Goal: Task Accomplishment & Management: Complete application form

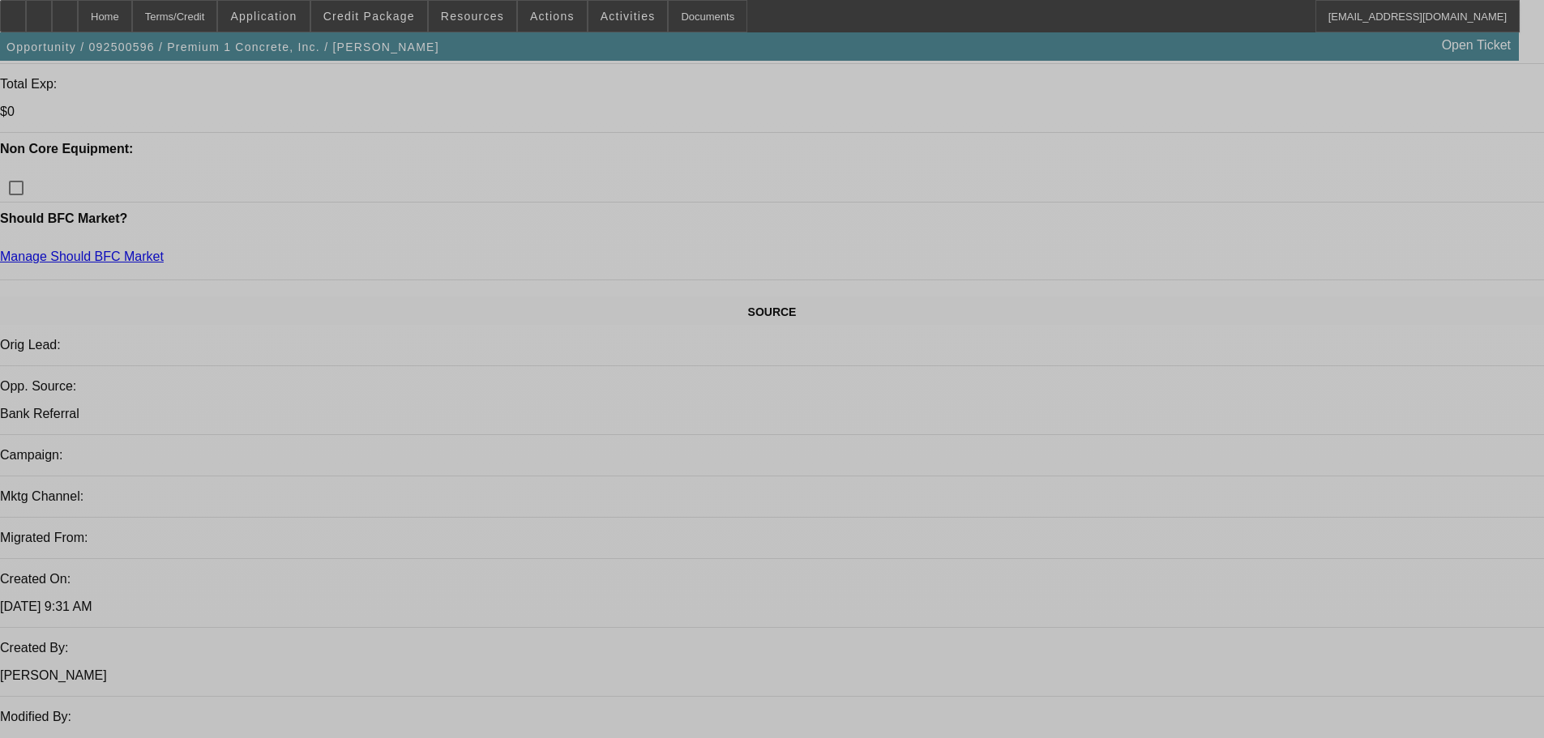
select select "2"
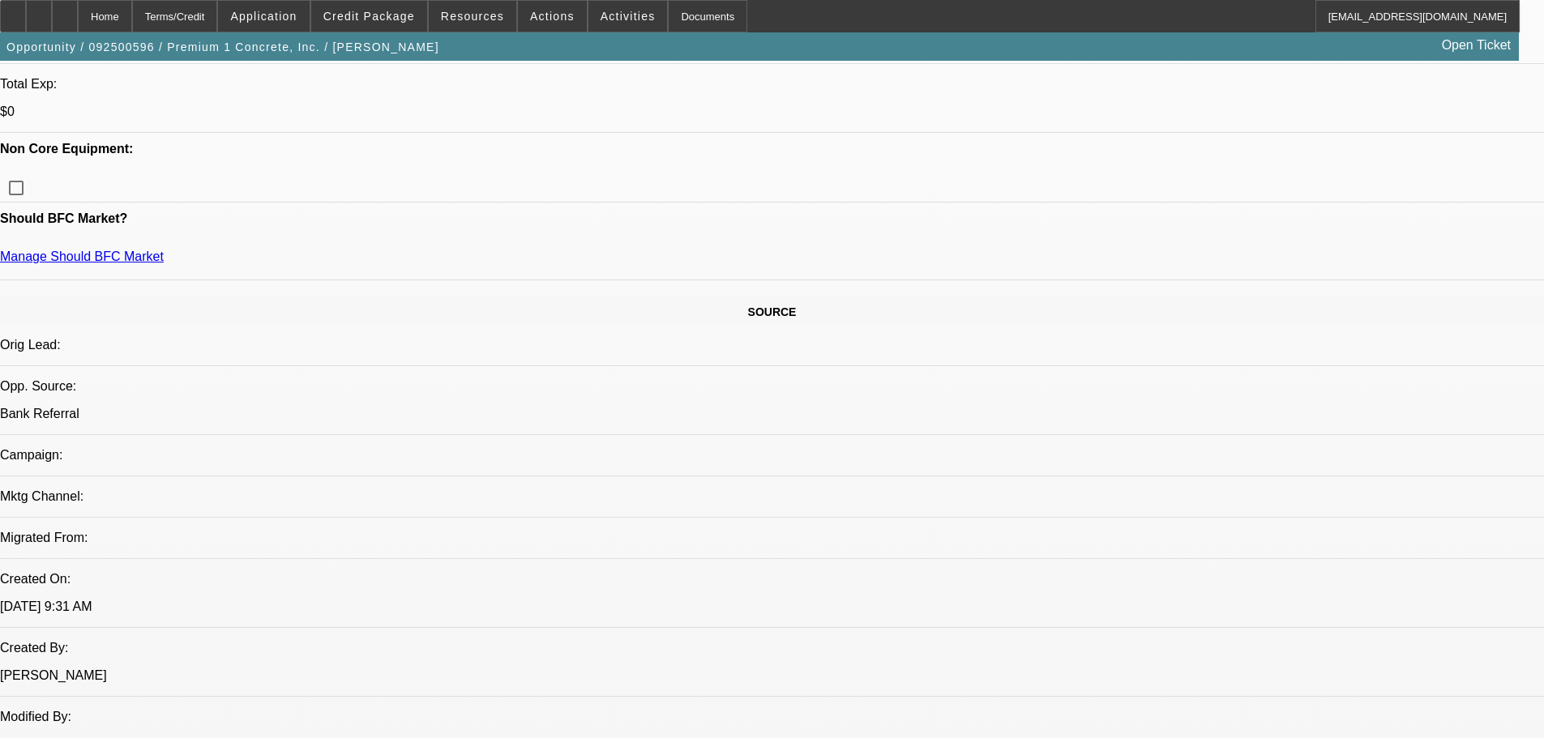
select select "0.1"
select select "4"
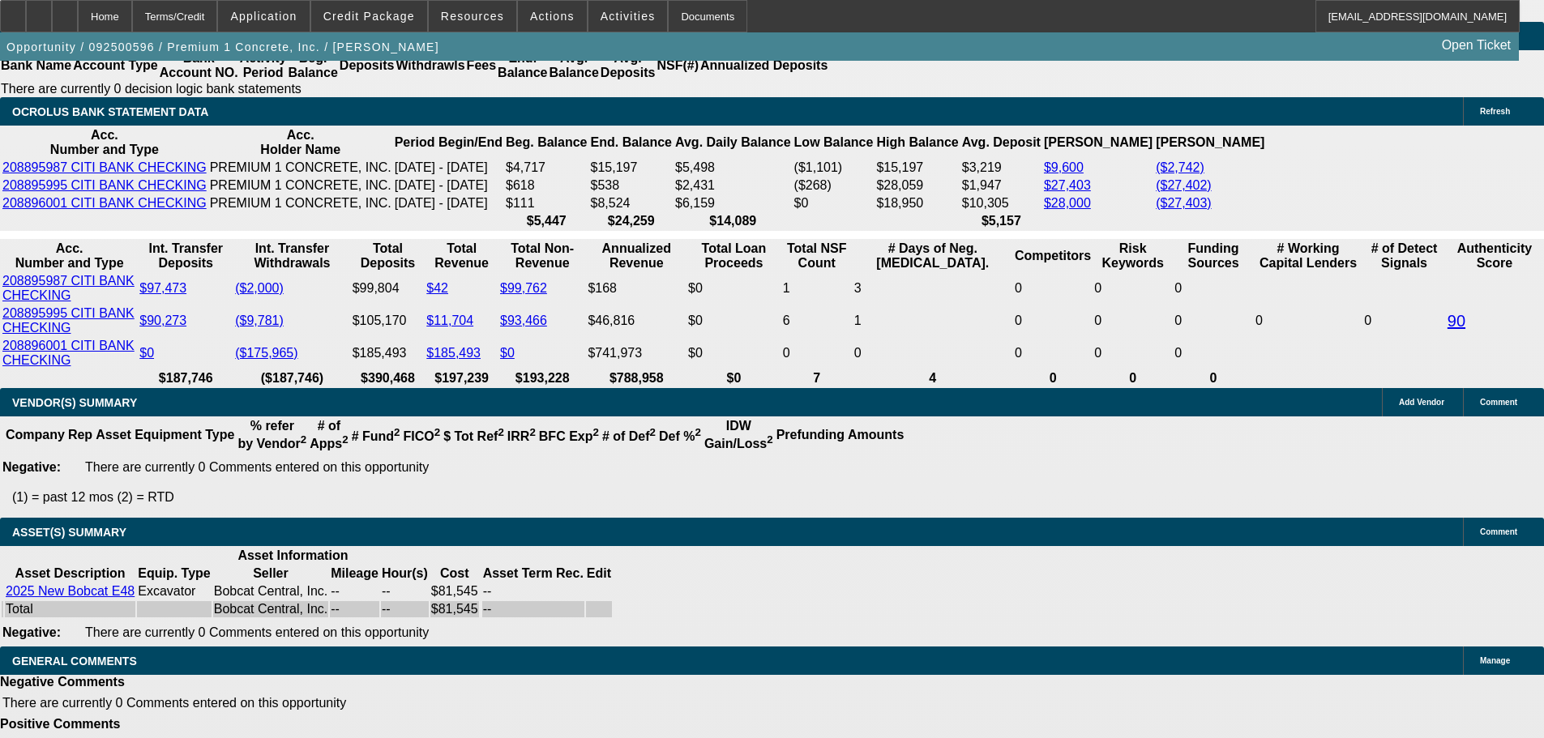
scroll to position [2704, 0]
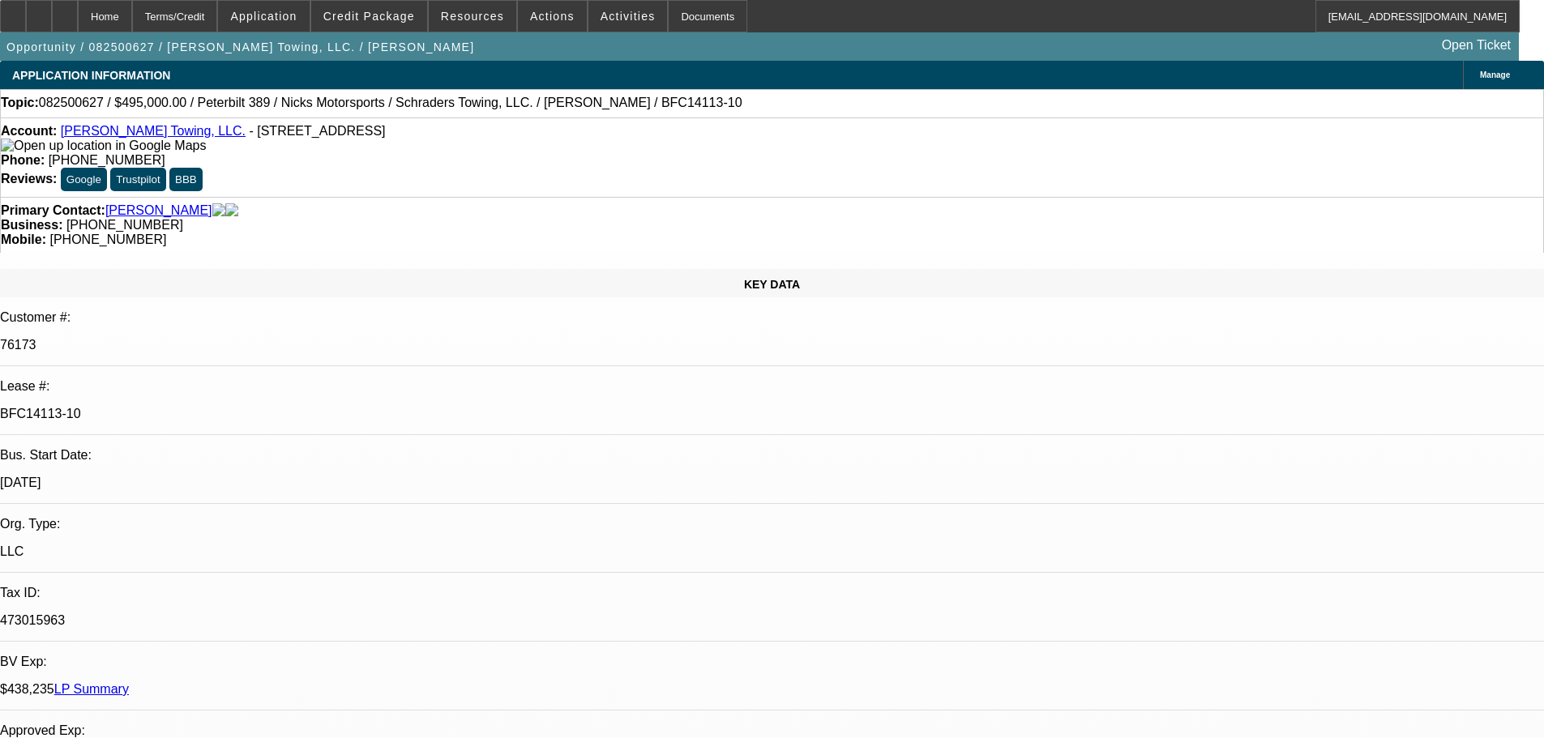
select select "0"
select select "2"
select select "0.1"
select select "4"
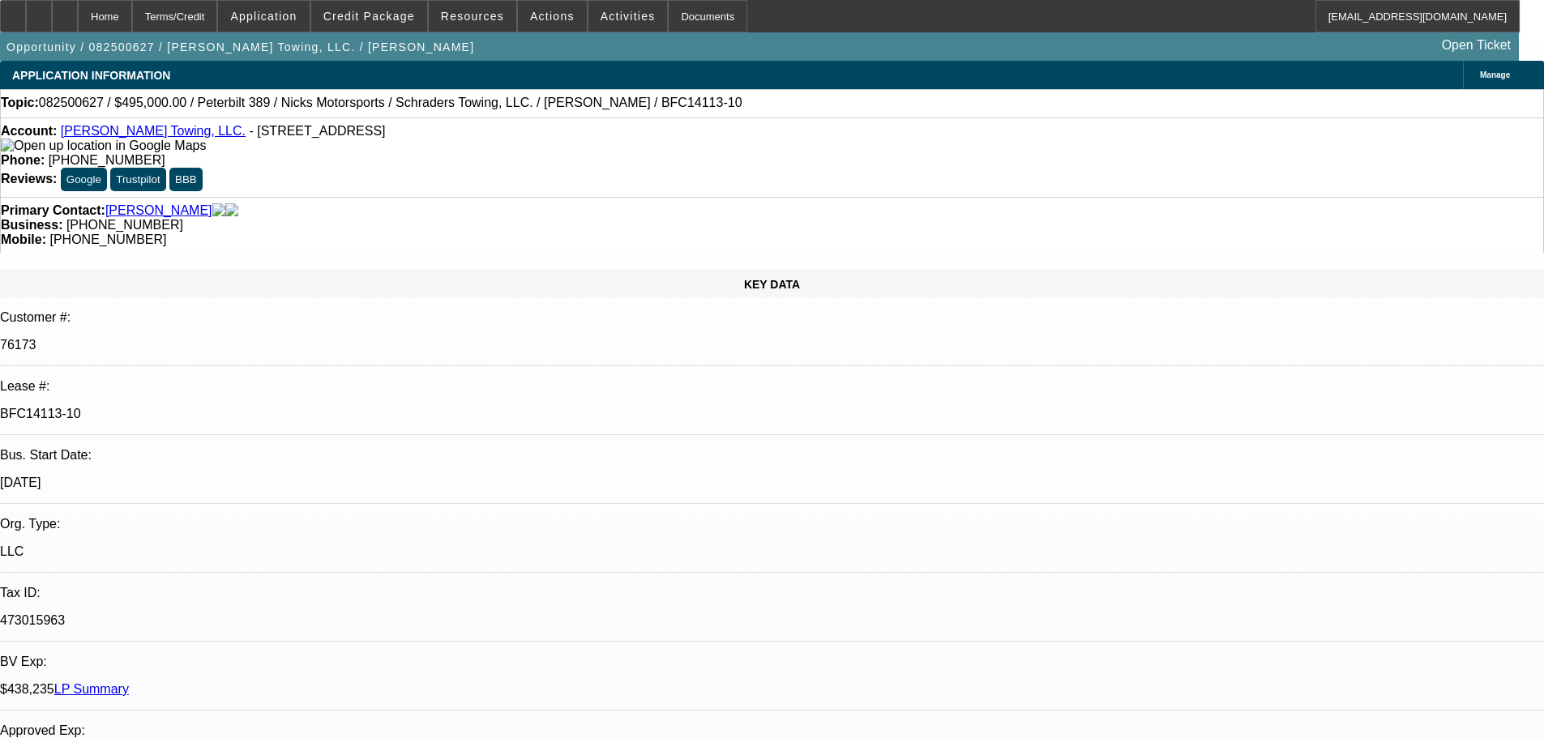
select select "0"
select select "2"
select select "0.1"
select select "4"
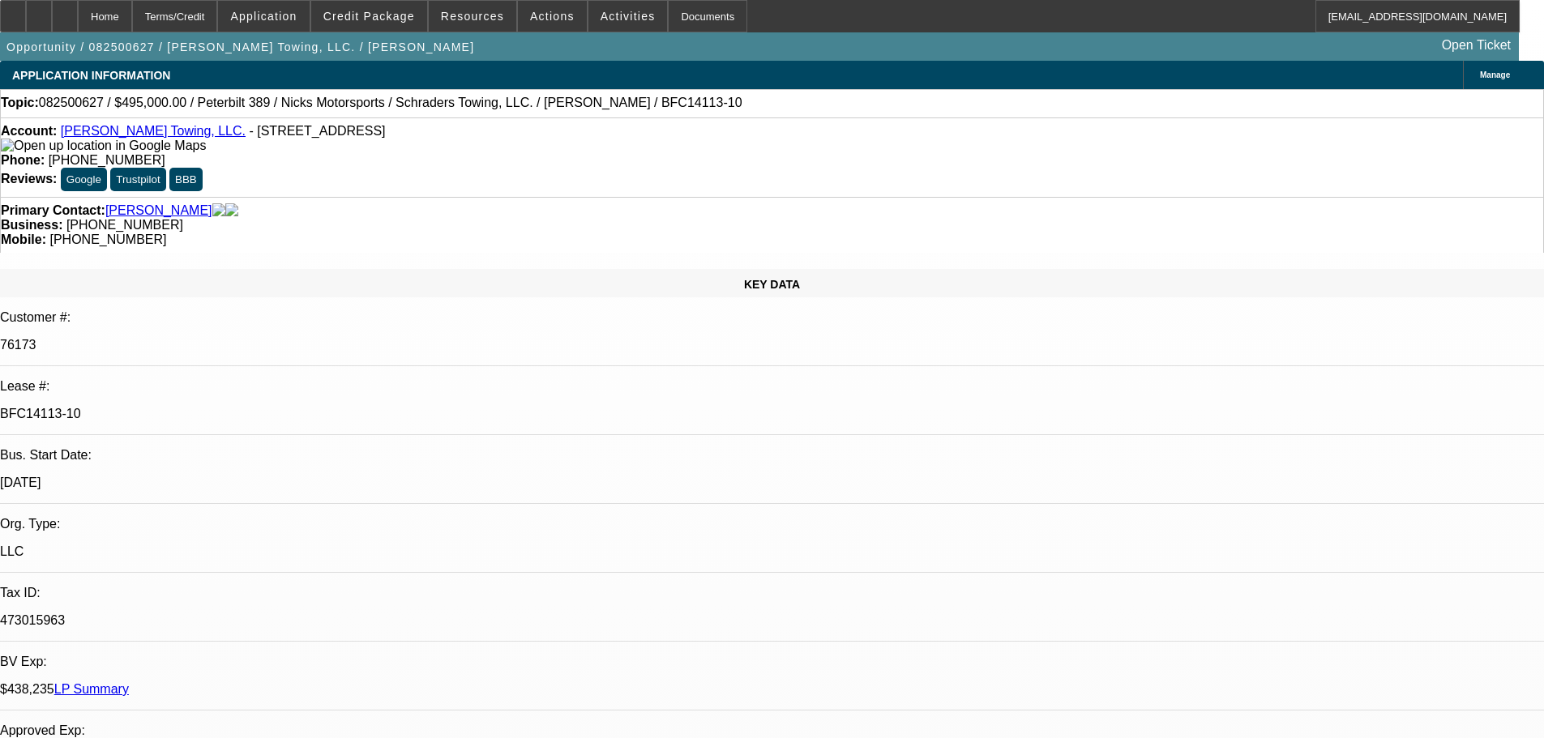
select select "0"
select select "2"
select select "0.1"
select select "4"
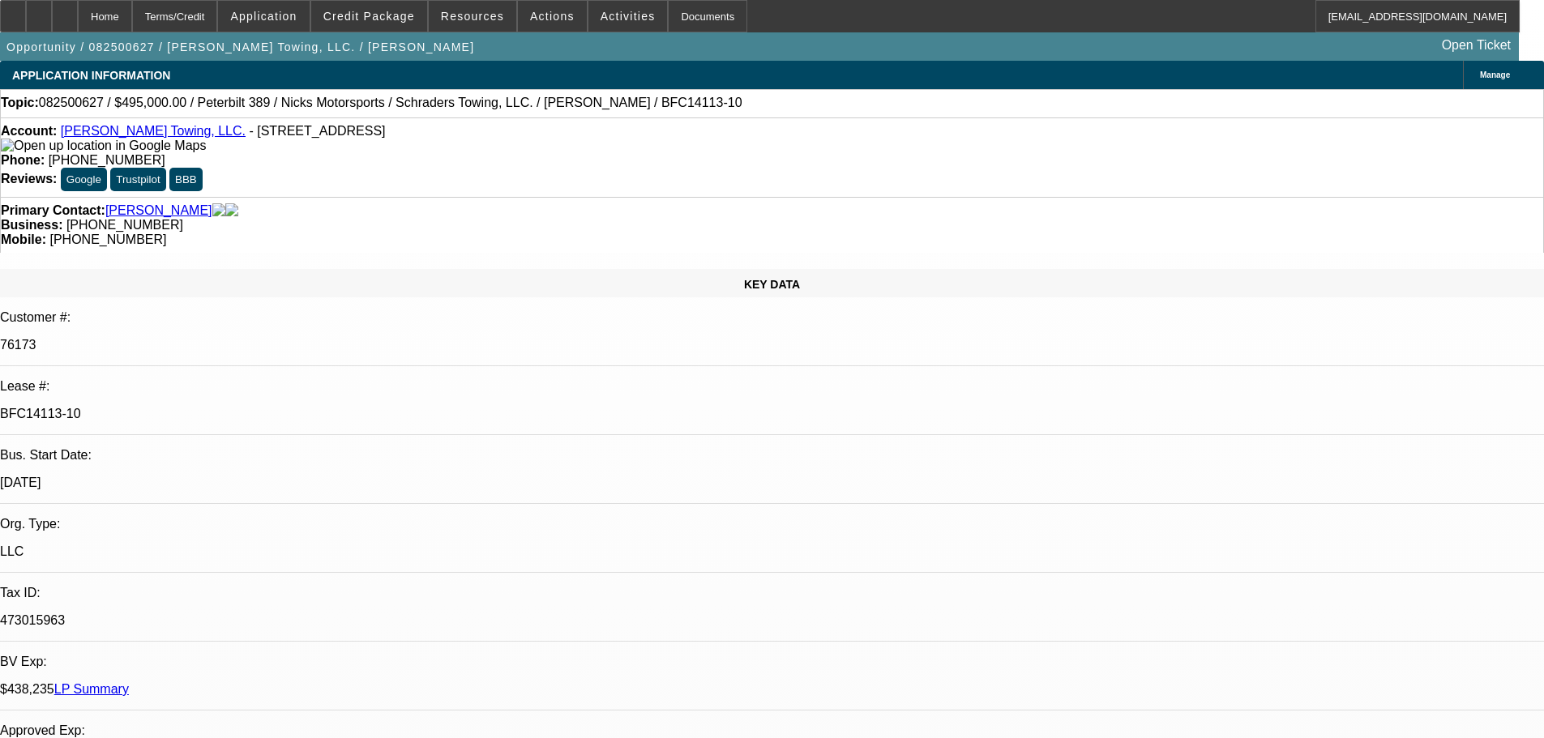
select select "0"
select select "2"
select select "0.1"
select select "4"
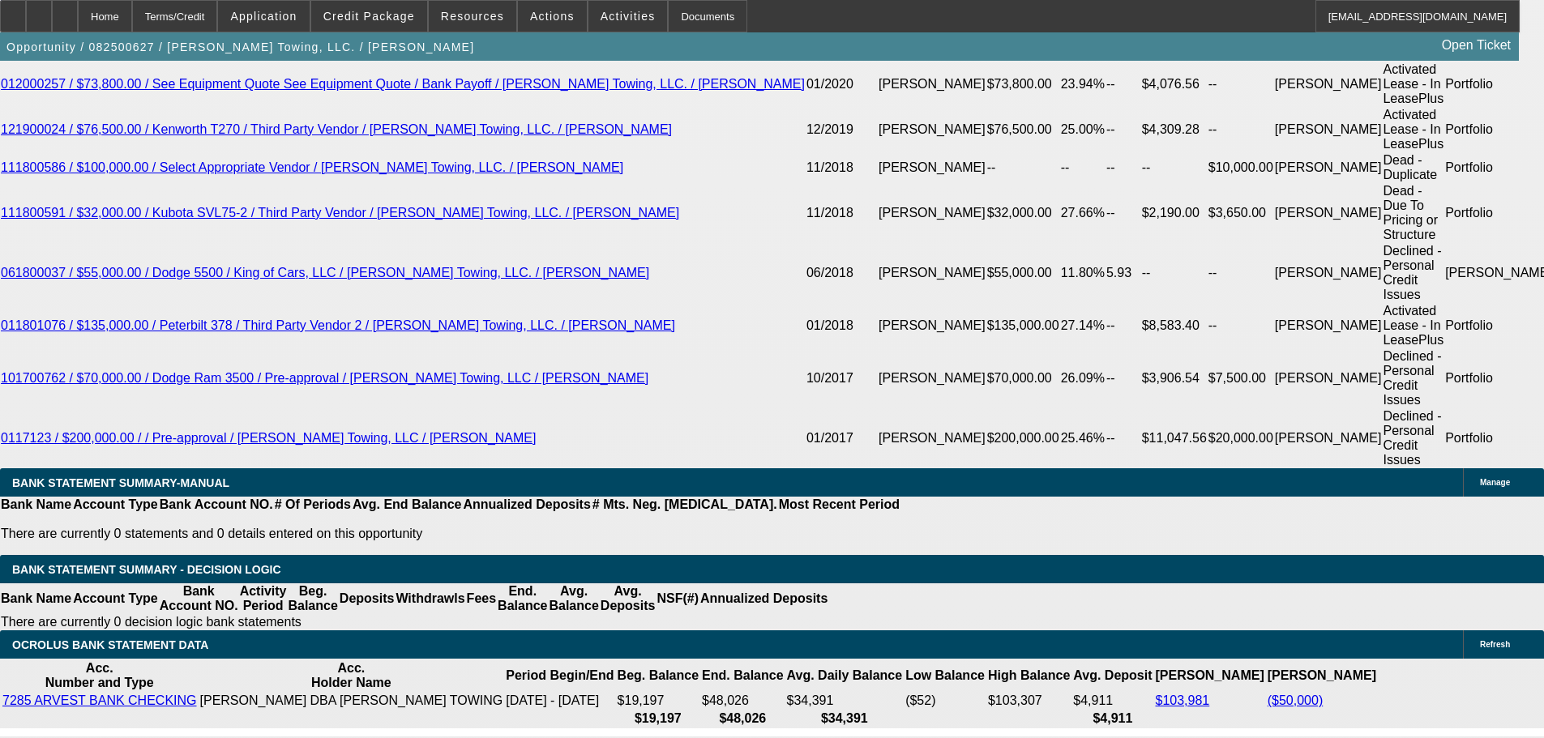
scroll to position [3395, 0]
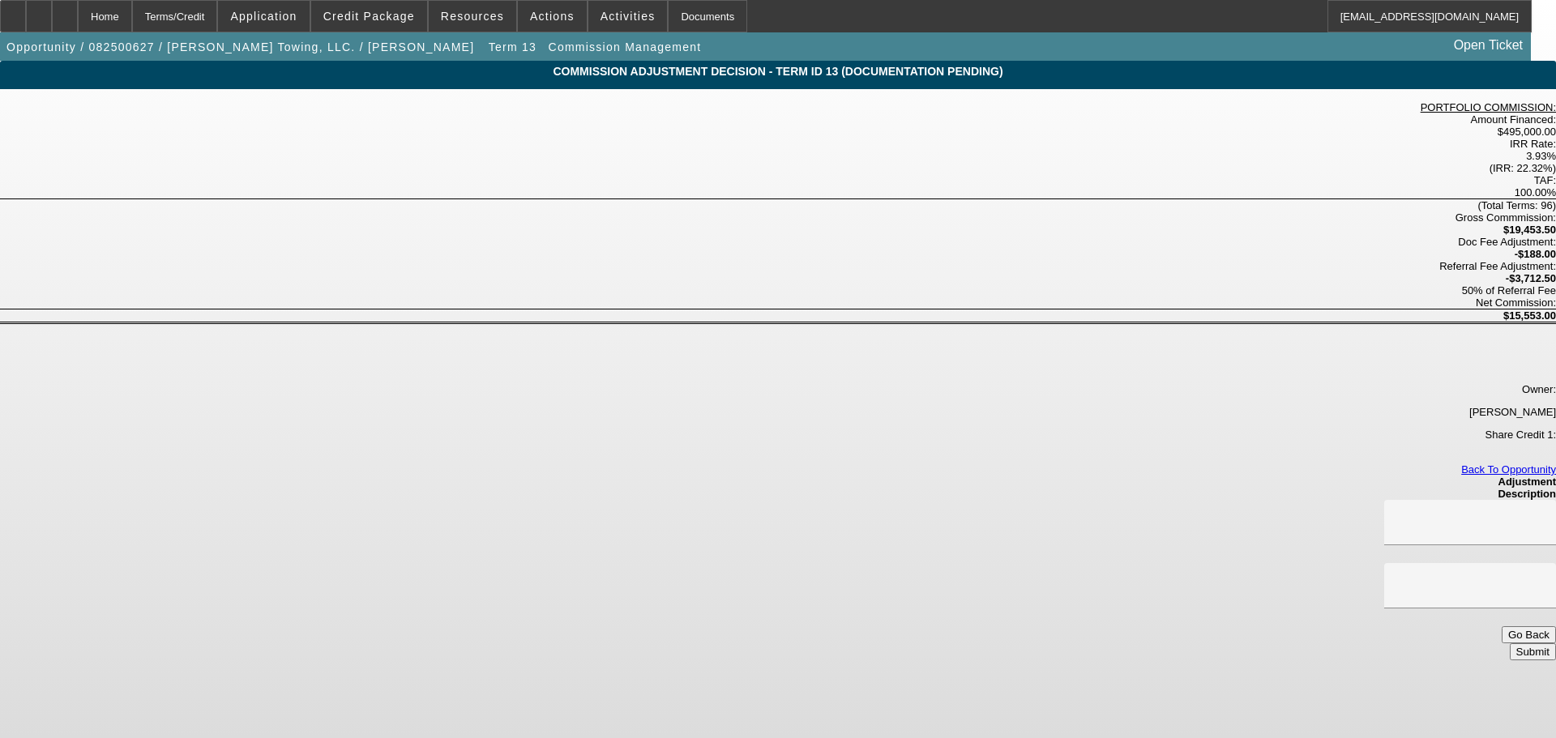
click at [1501, 626] on button "Go Back" at bounding box center [1528, 634] width 54 height 17
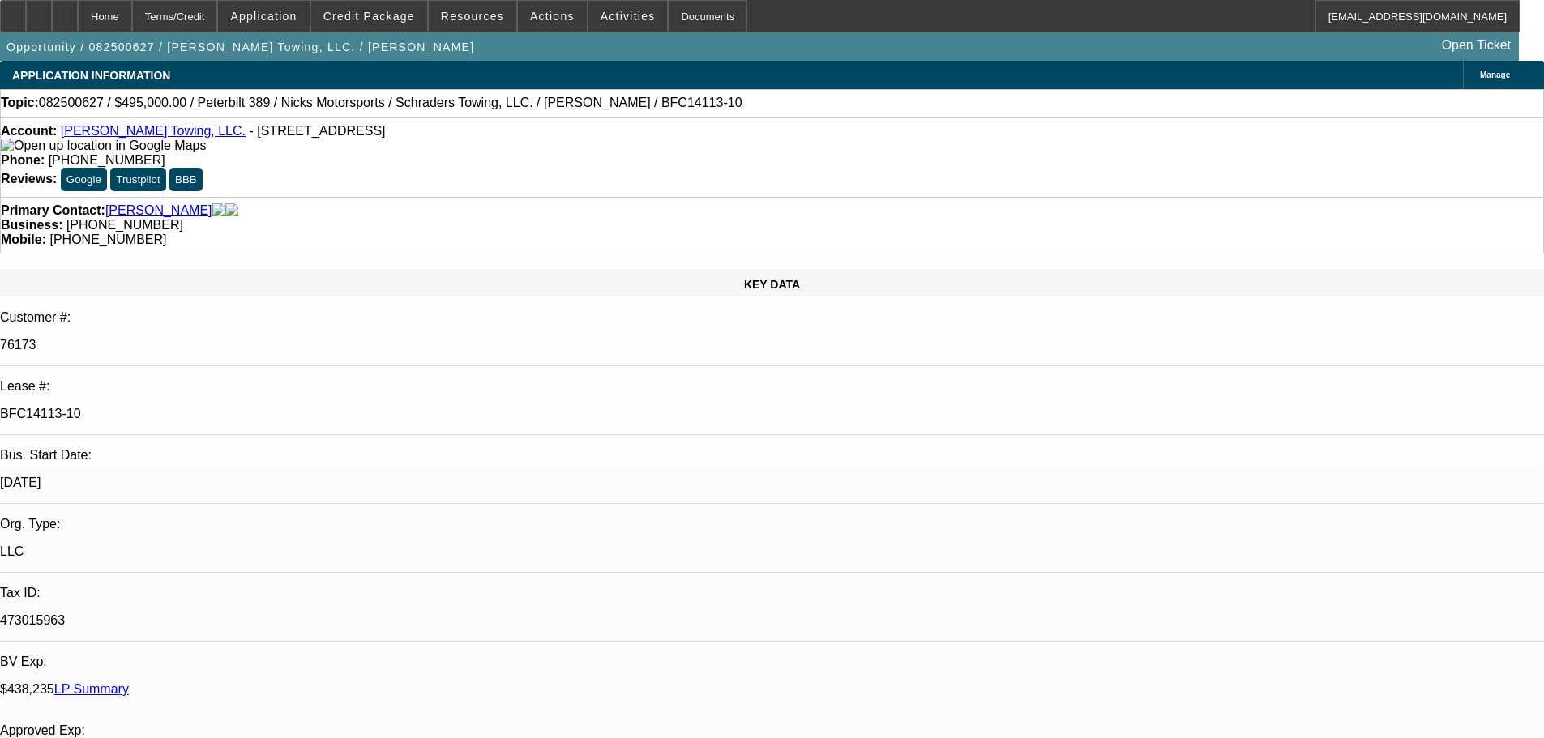
select select "0"
select select "2"
select select "0.1"
select select "4"
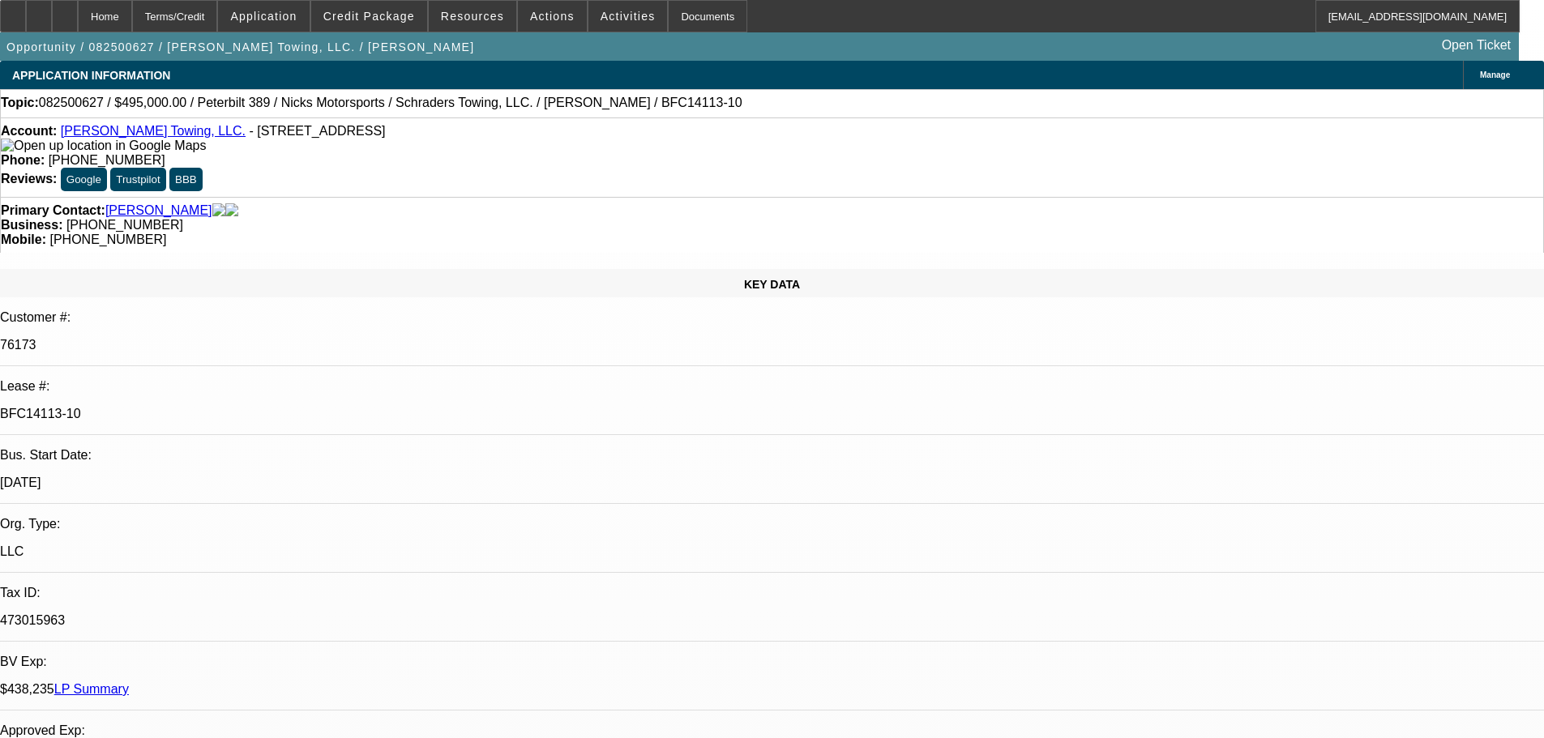
select select "0"
select select "2"
select select "0.1"
select select "4"
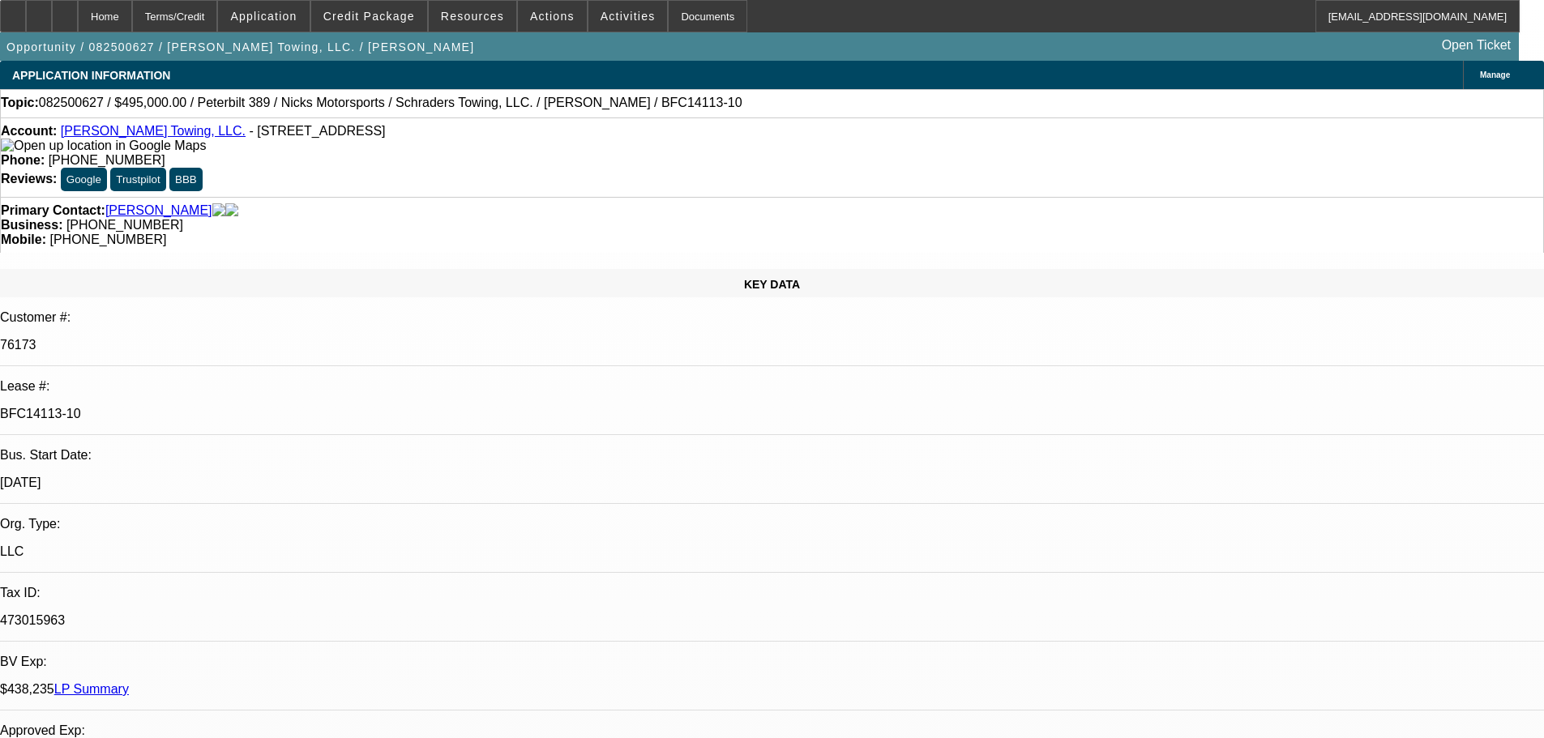
select select "0"
select select "2"
select select "0.1"
select select "4"
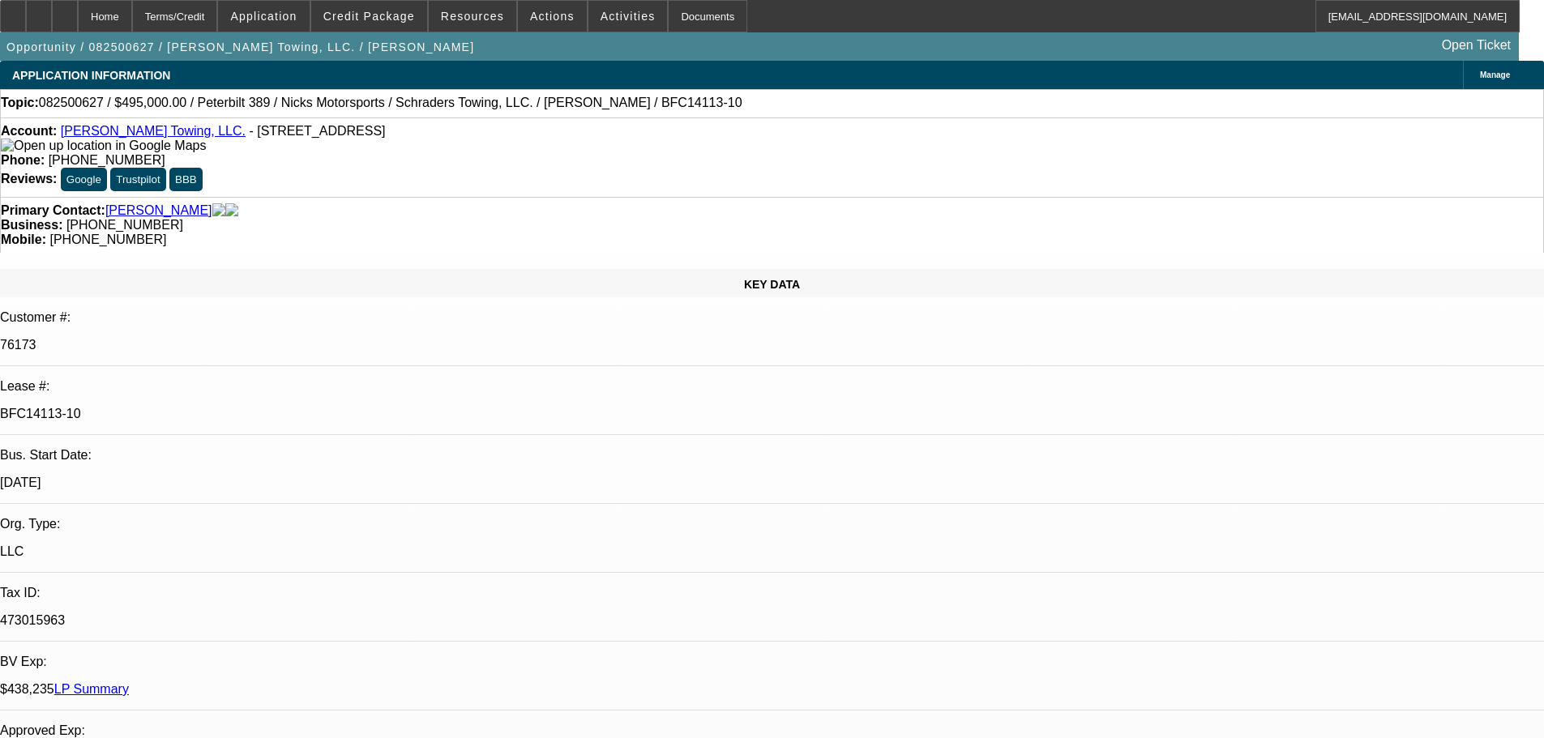
select select "0"
select select "2"
select select "0.1"
select select "4"
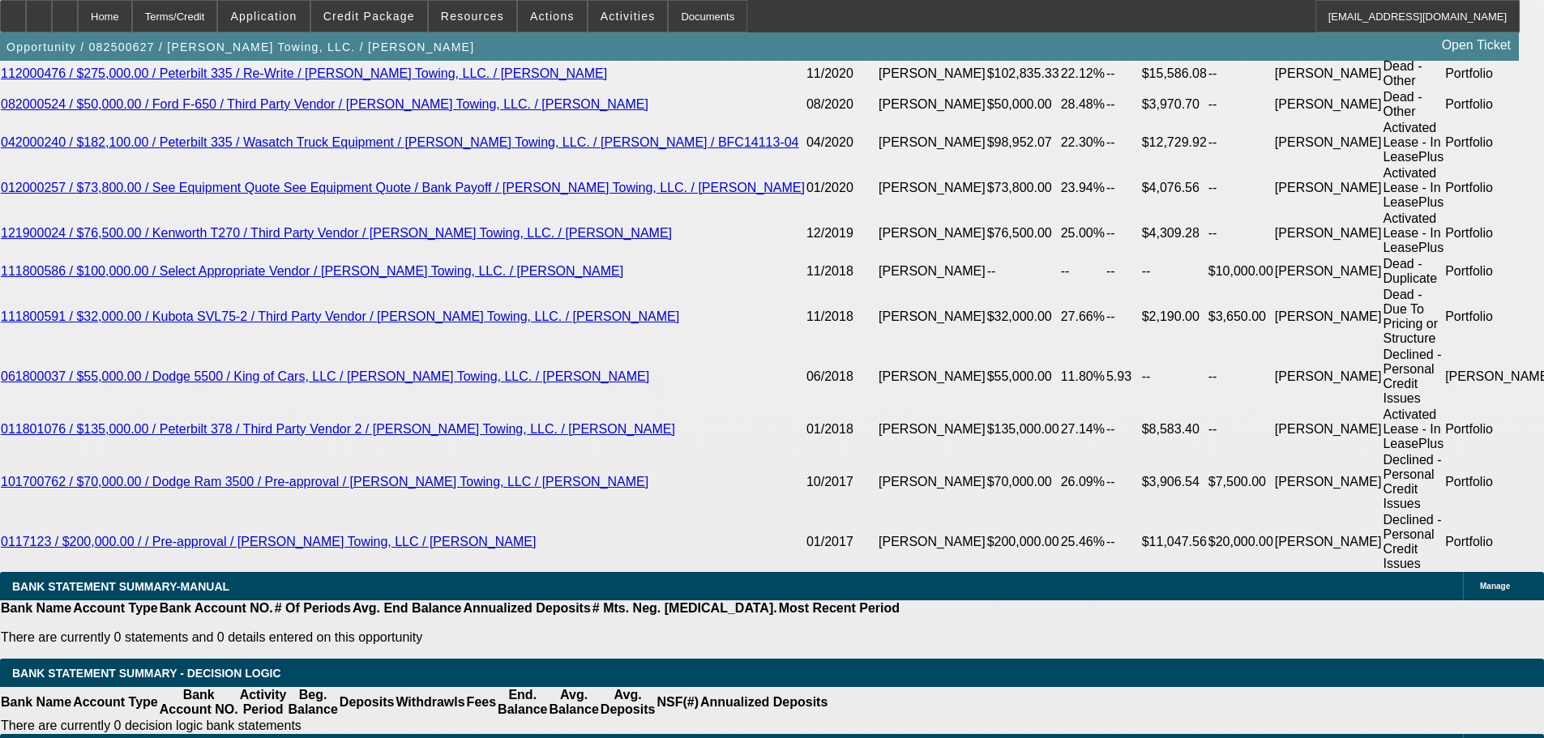
scroll to position [3322, 0]
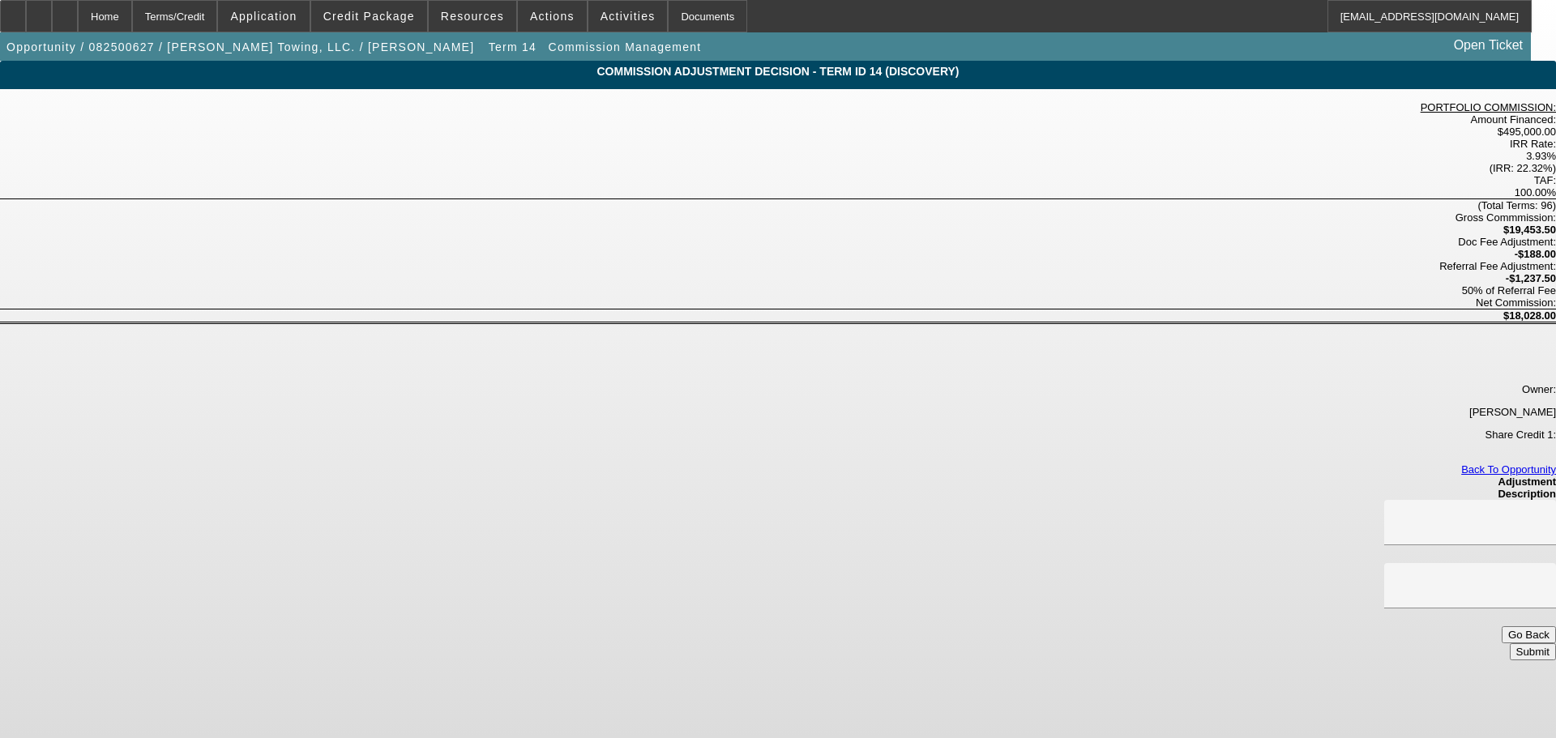
click at [1501, 626] on button "Go Back" at bounding box center [1528, 634] width 54 height 17
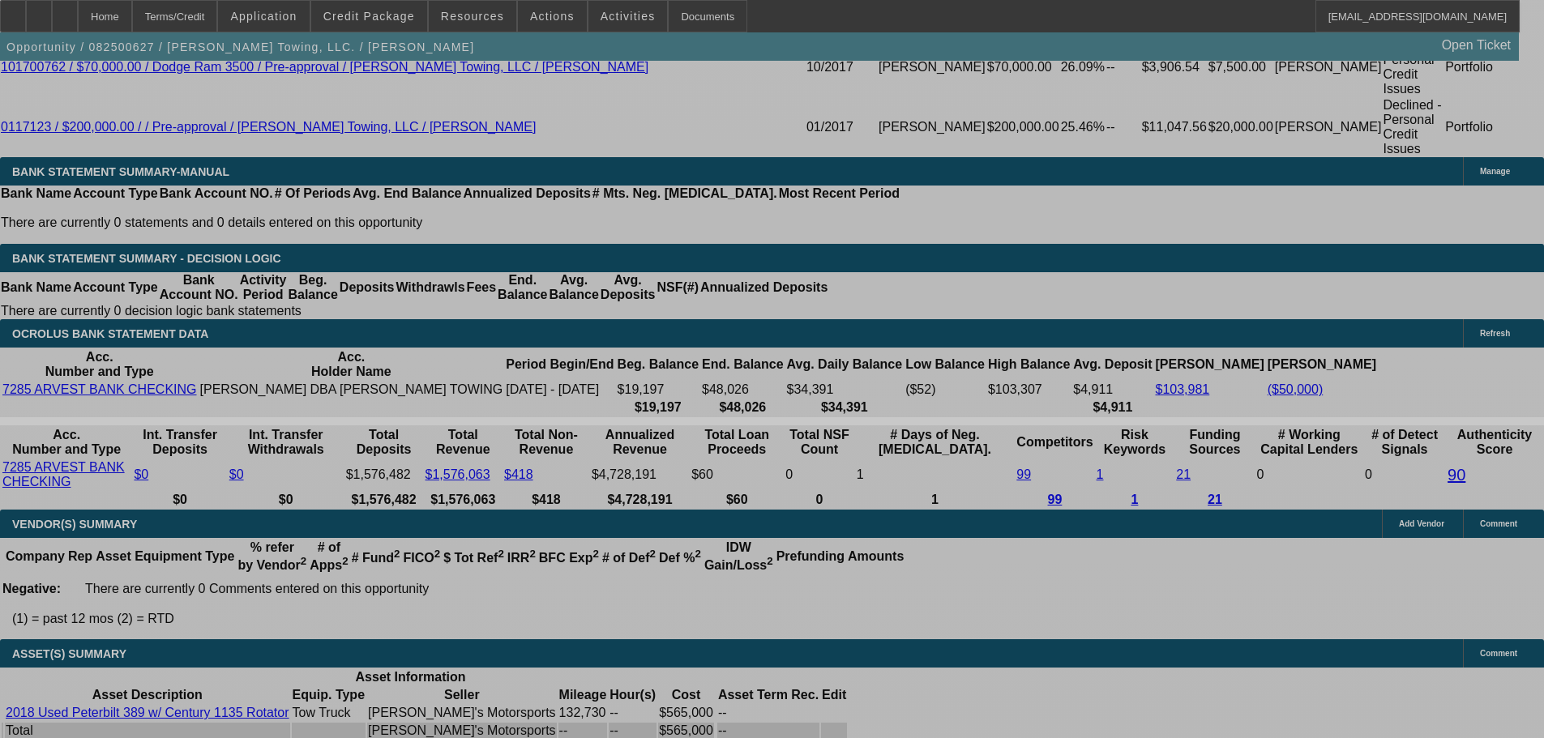
select select "0"
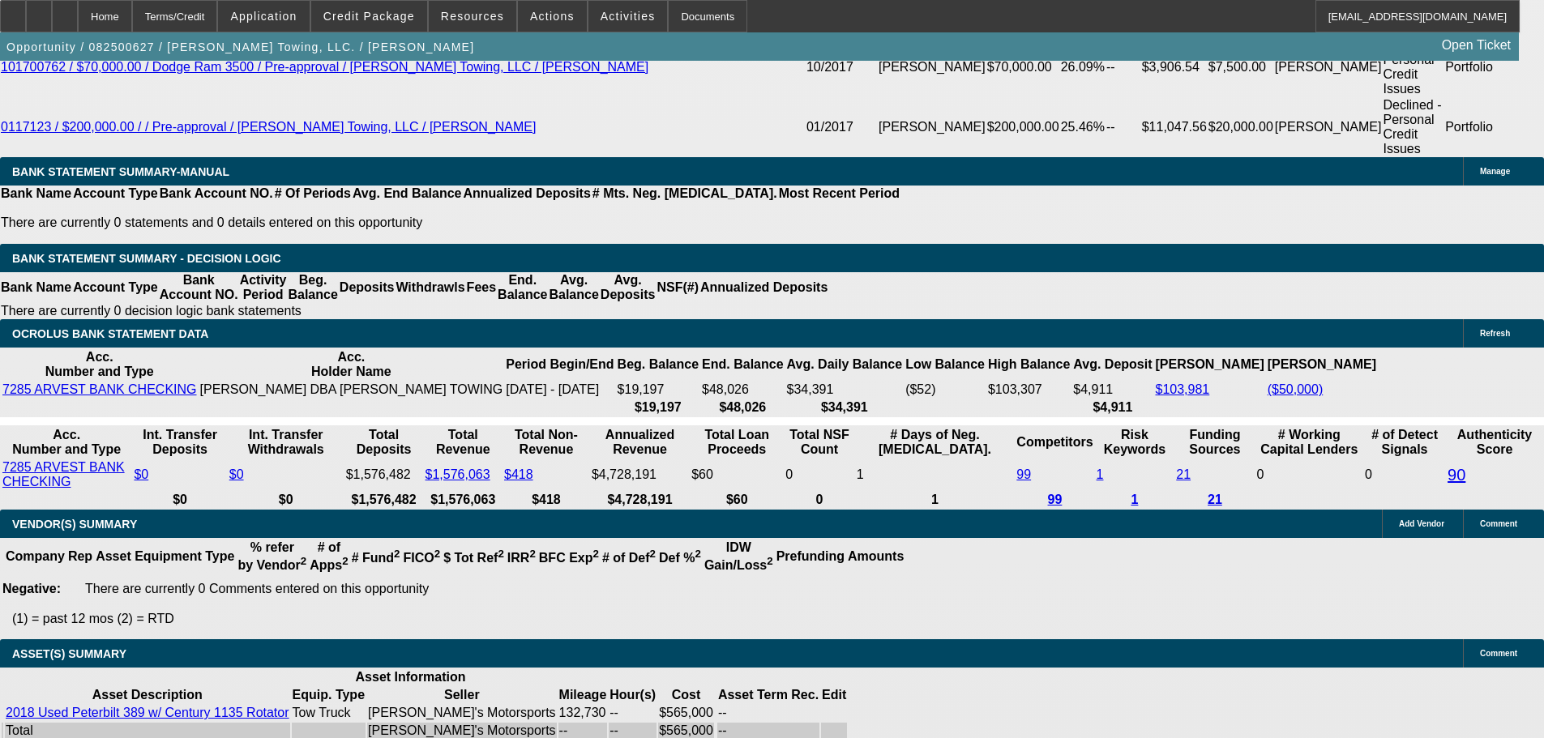
select select "2"
select select "0.1"
select select "4"
select select "0"
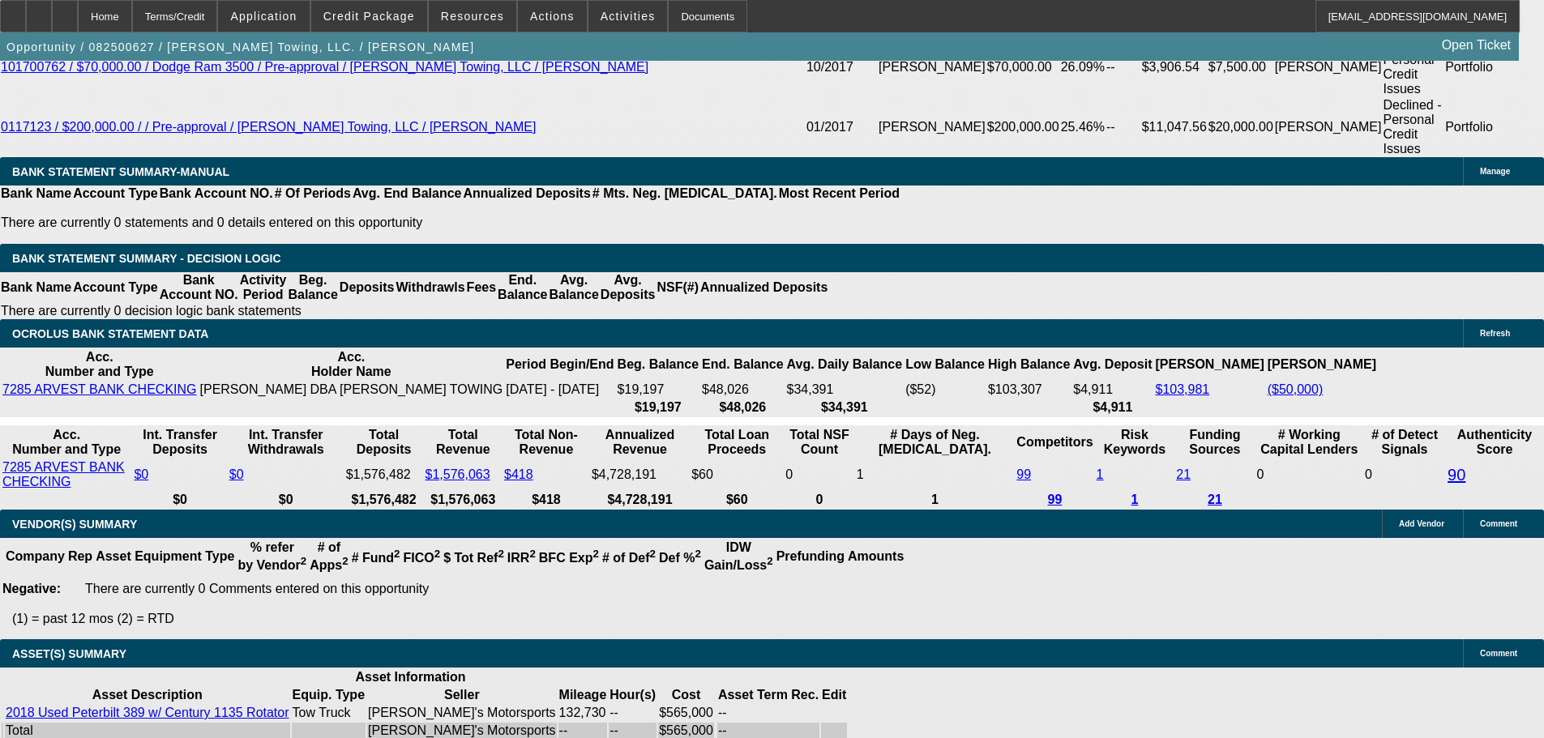
select select "2"
select select "0.1"
select select "4"
select select "0"
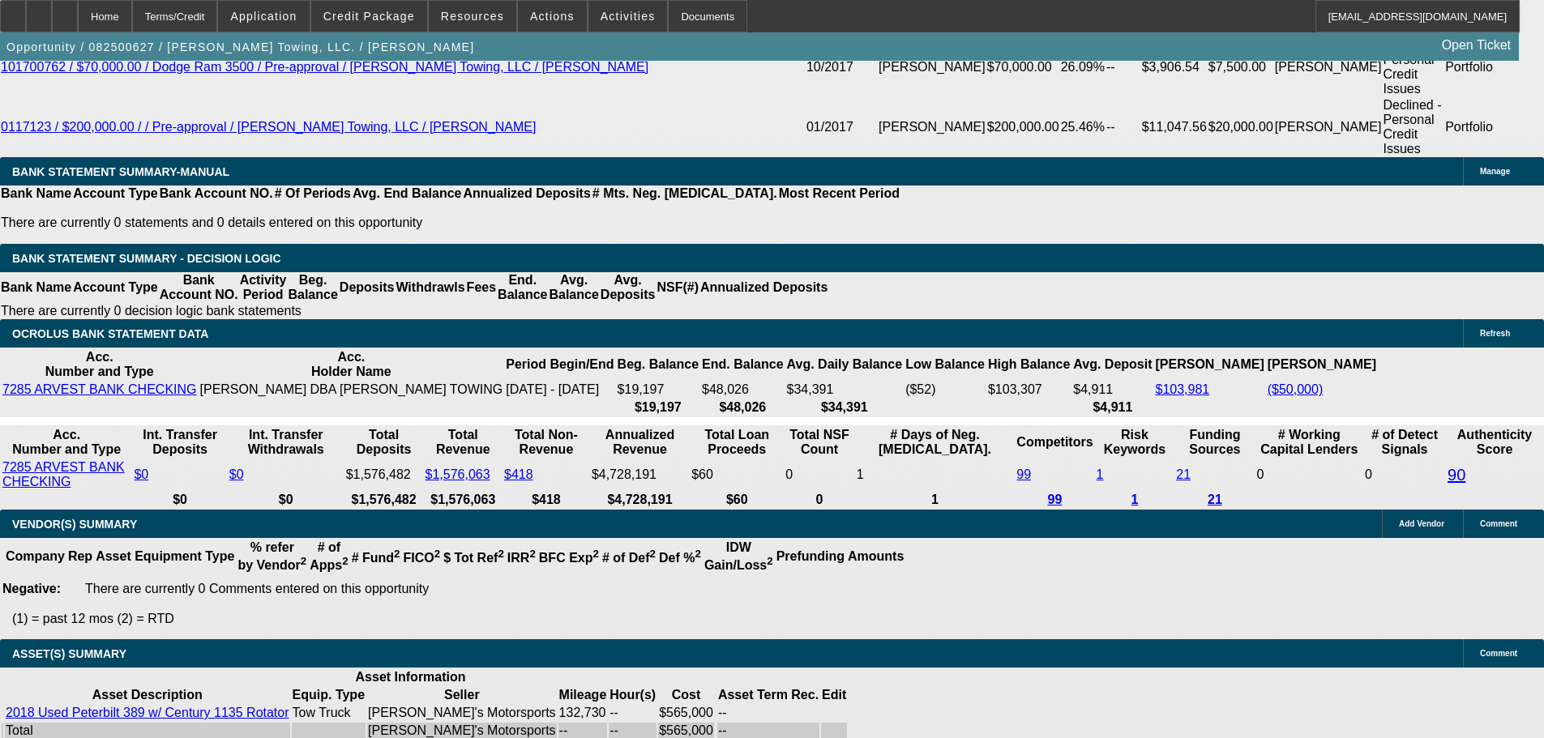
select select "2"
select select "0.1"
select select "4"
select select "0"
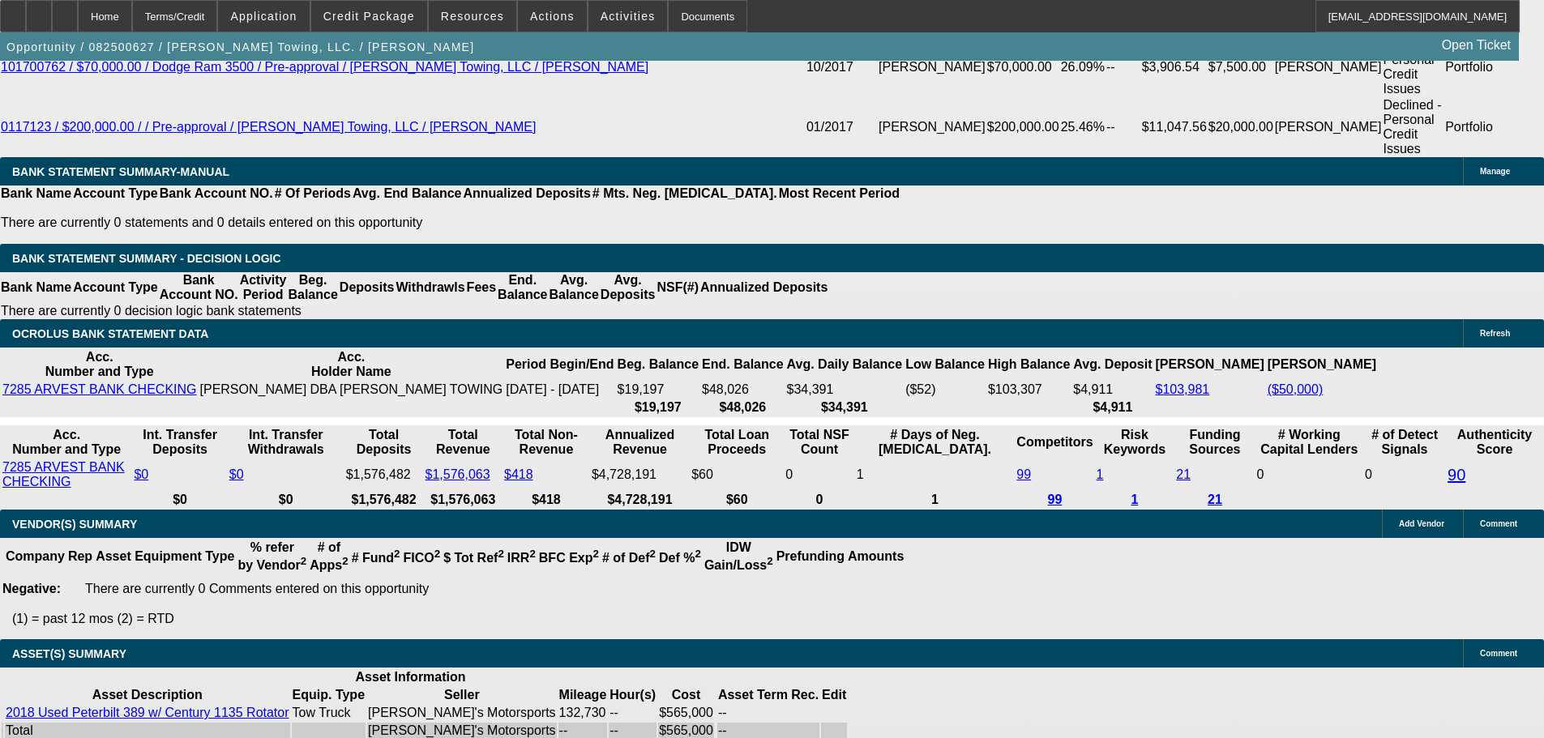
select select "2"
select select "0.1"
select select "4"
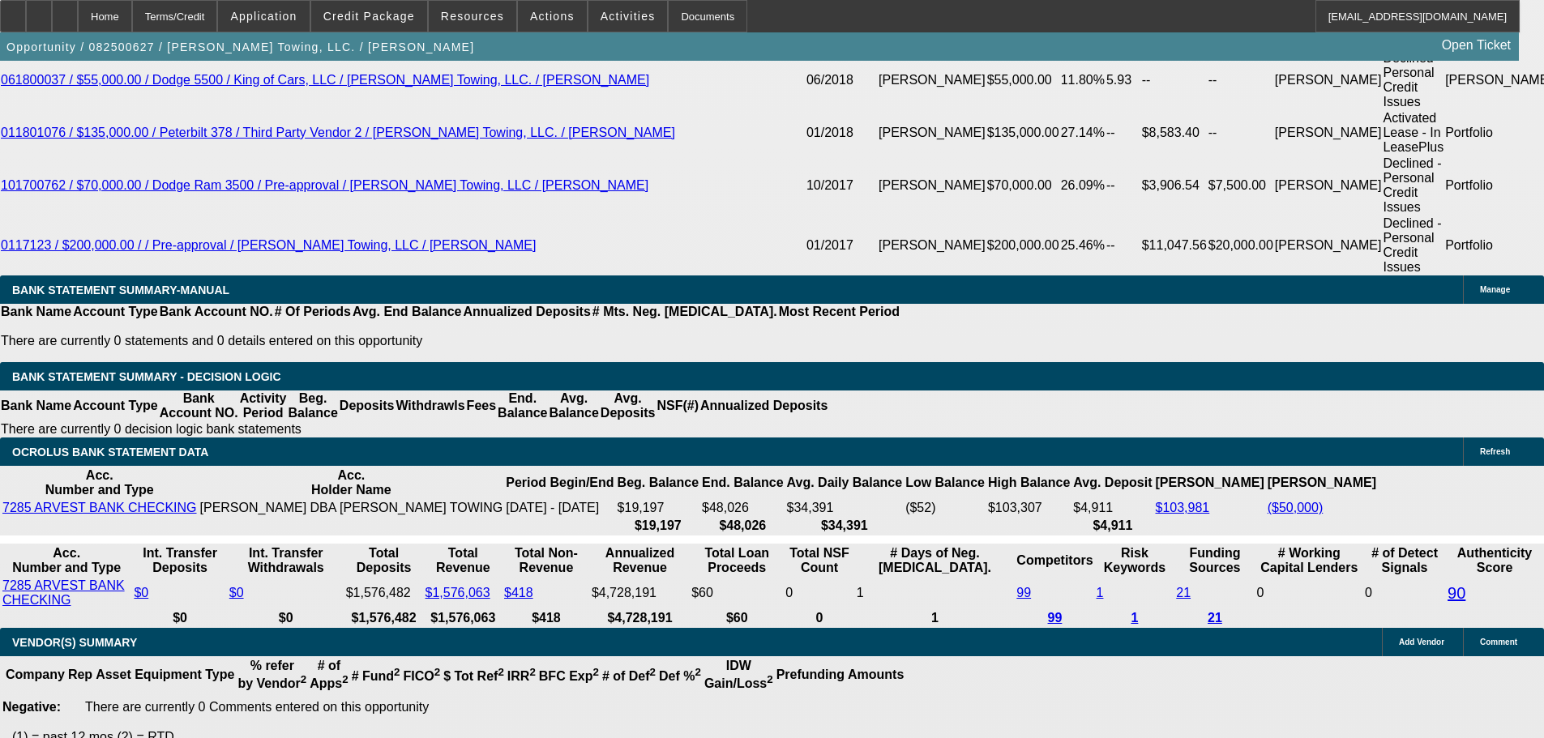
scroll to position [3336, 0]
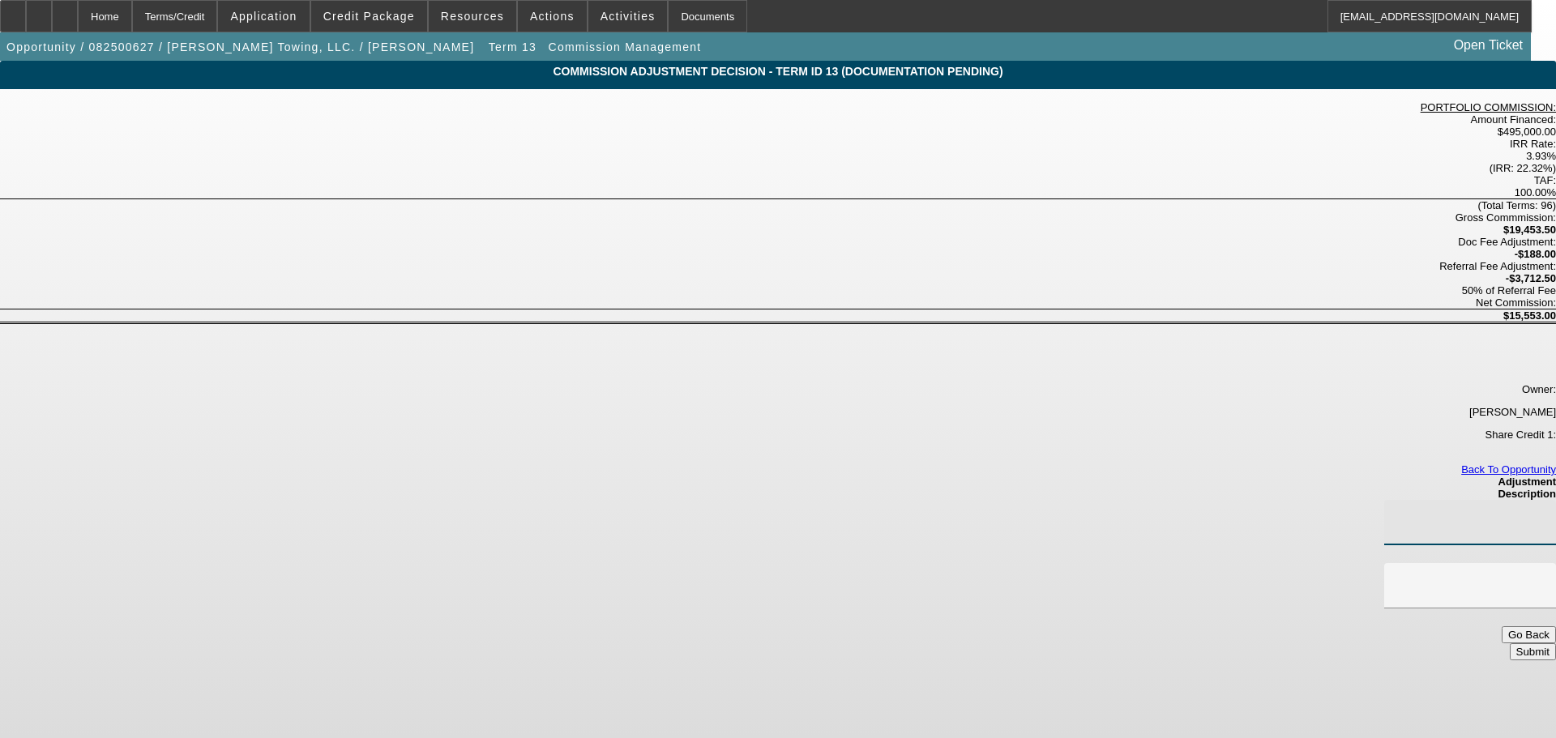
click at [1397, 513] on input at bounding box center [1470, 522] width 146 height 19
type input "$2,475.00"
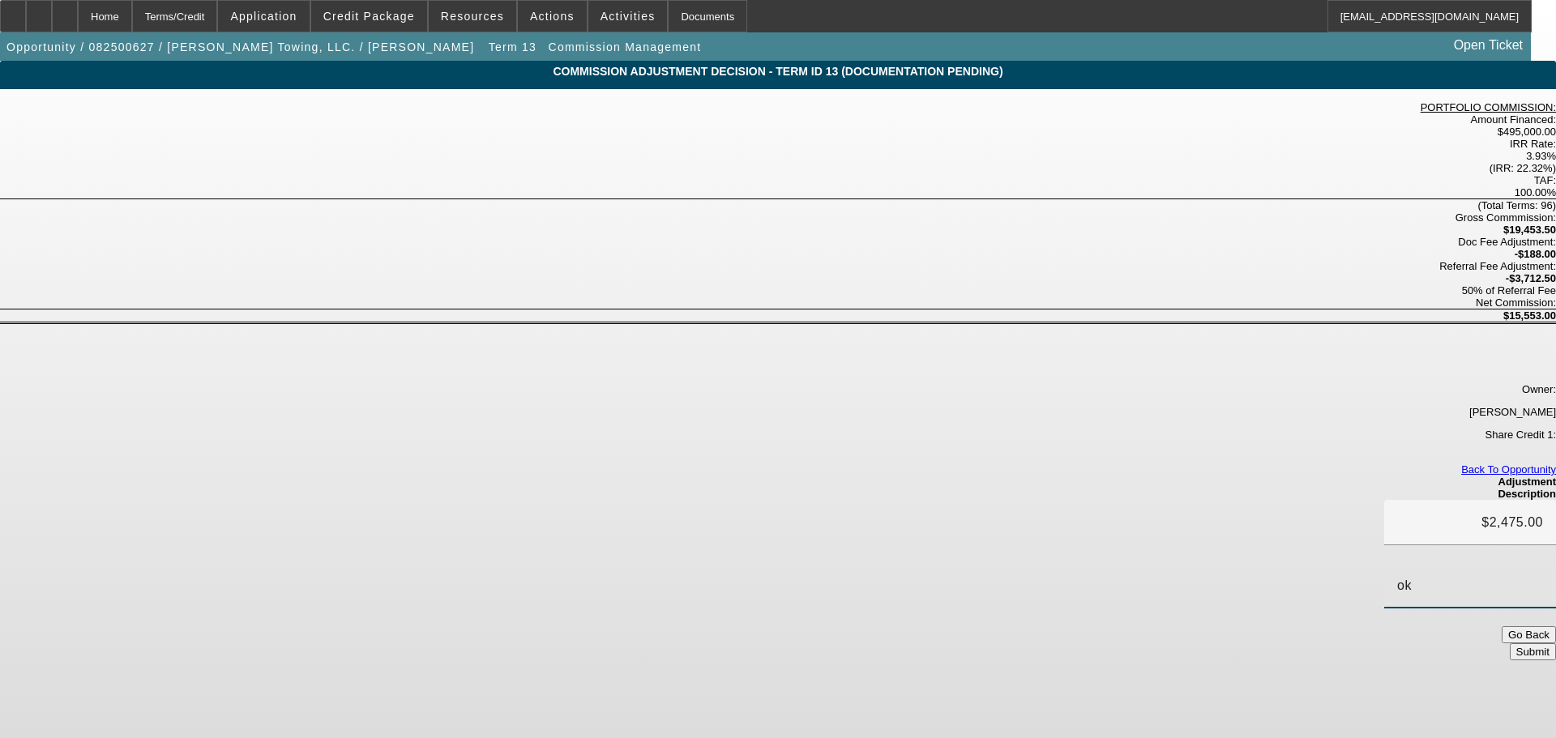
type input "o"
type input "OK TO ADJUST COMMISSION TO MATCH TERM SET 14, PER [PERSON_NAME]."
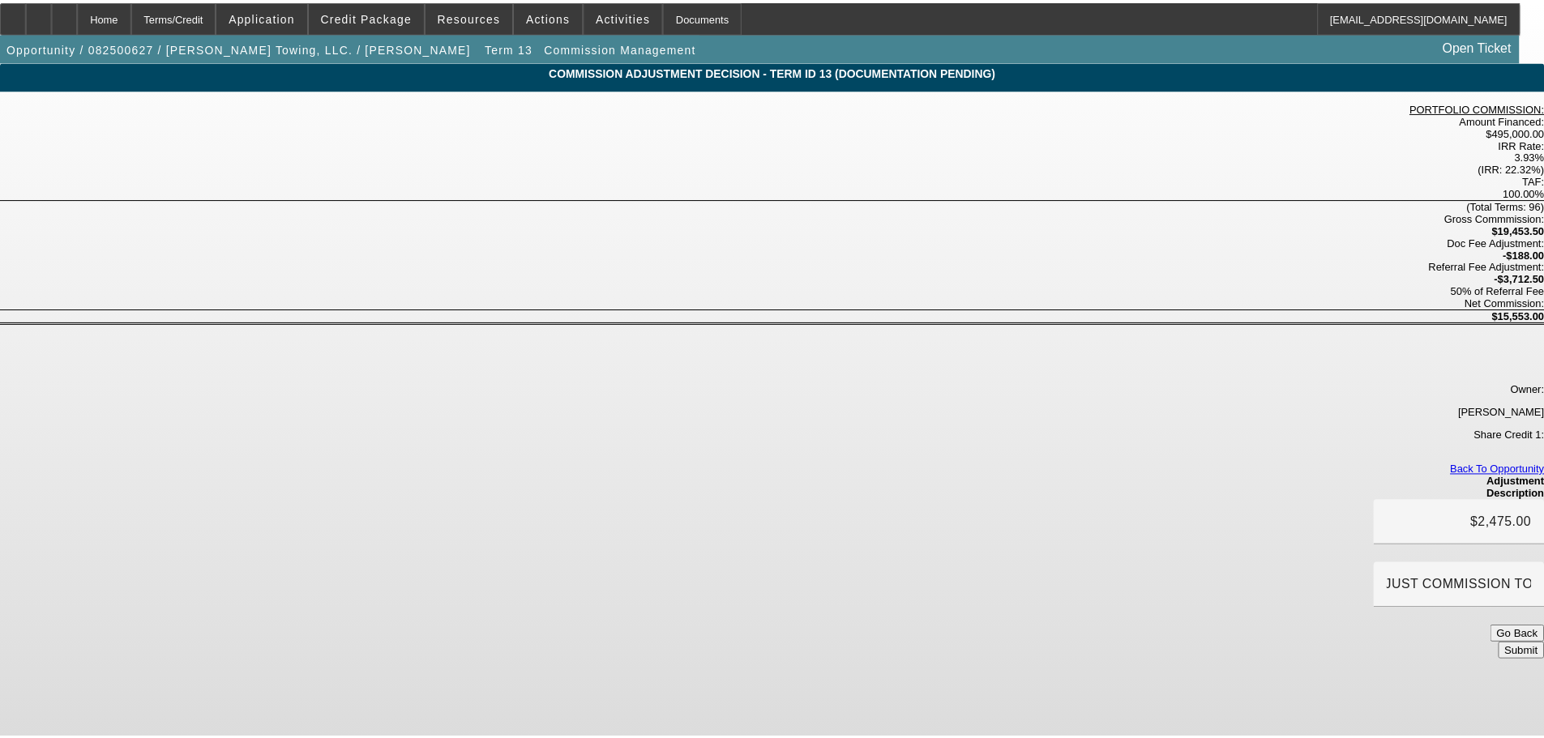
scroll to position [0, 0]
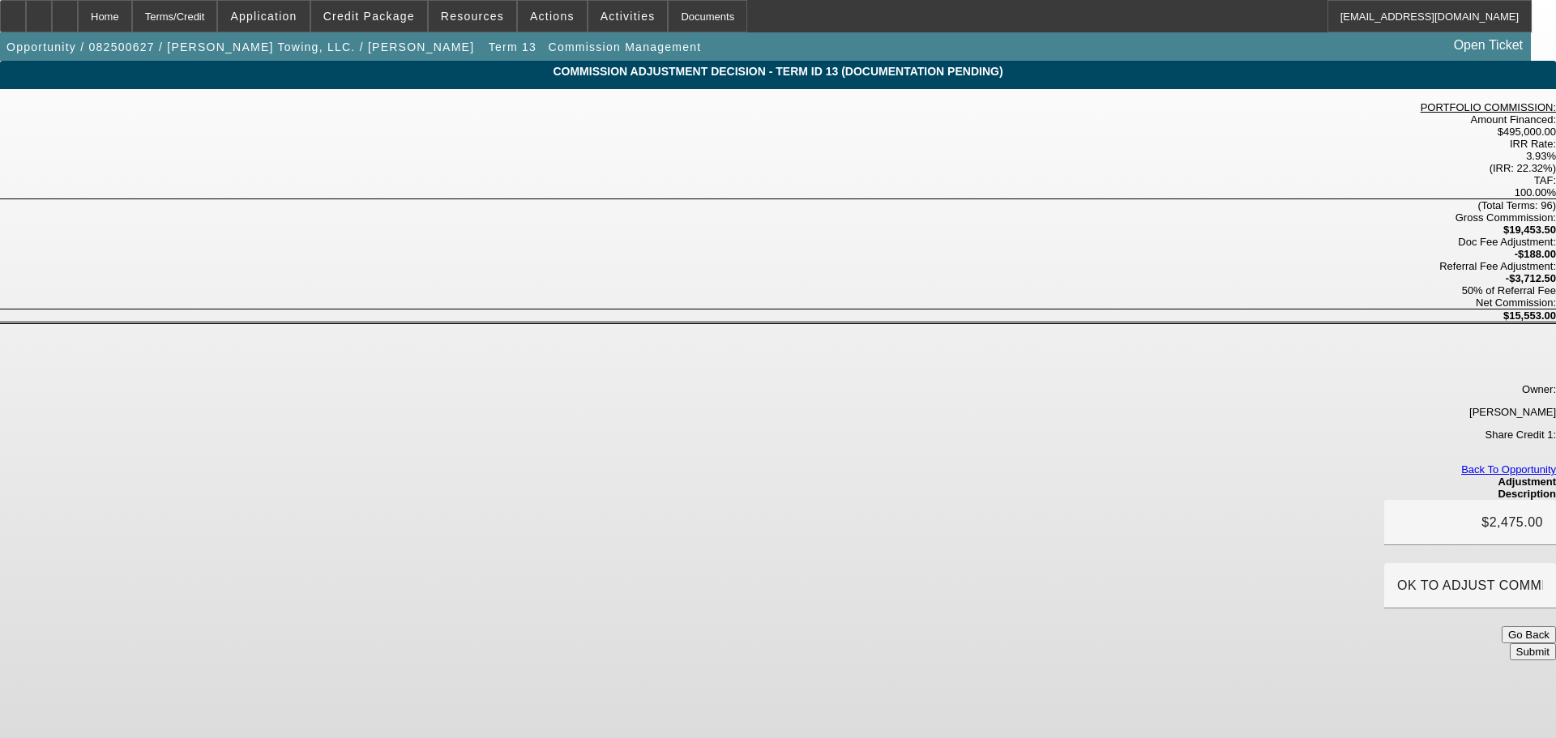
click at [1509, 643] on button "Submit" at bounding box center [1532, 651] width 46 height 17
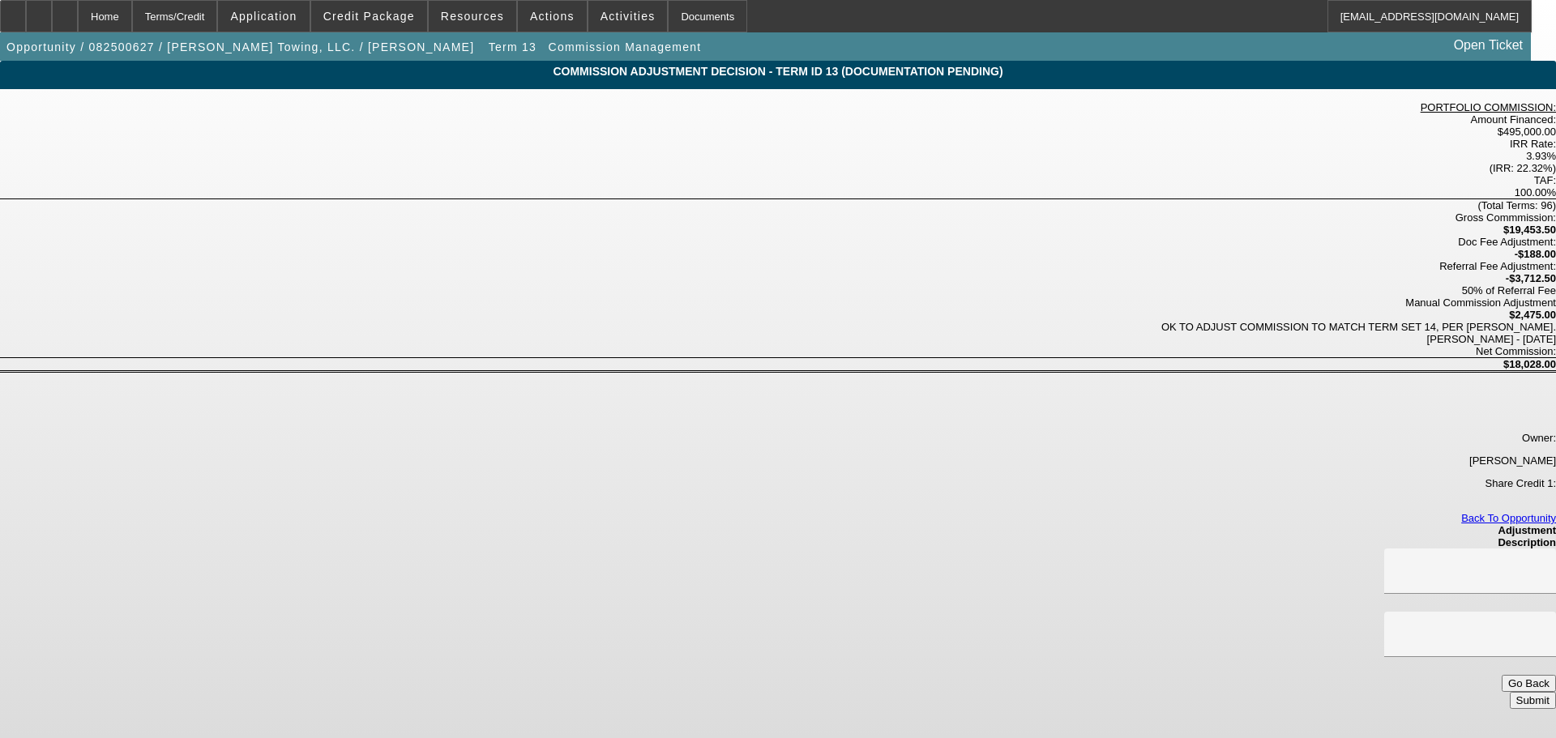
click at [1501, 675] on button "Go Back" at bounding box center [1528, 683] width 54 height 17
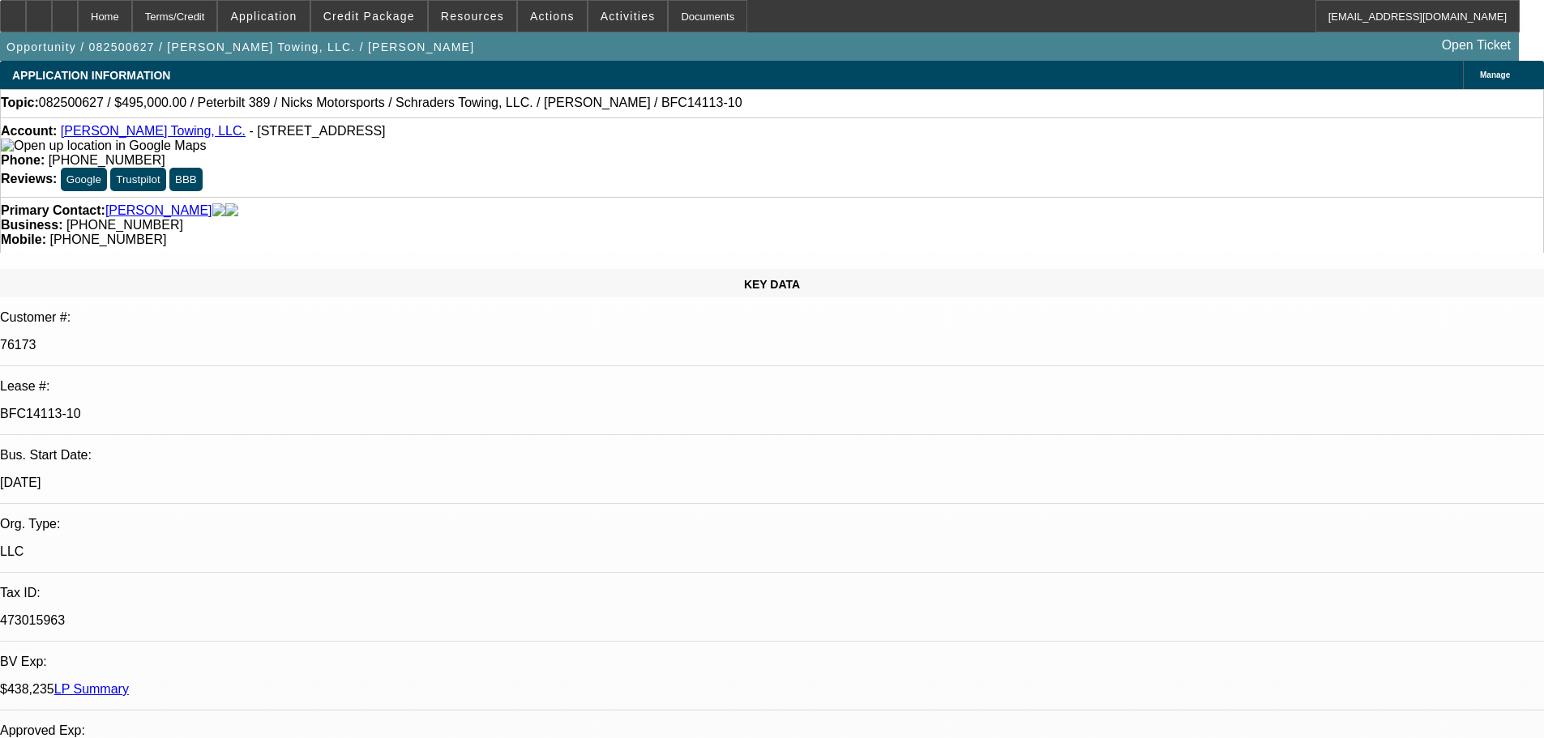
select select "0"
select select "2"
select select "0.1"
select select "4"
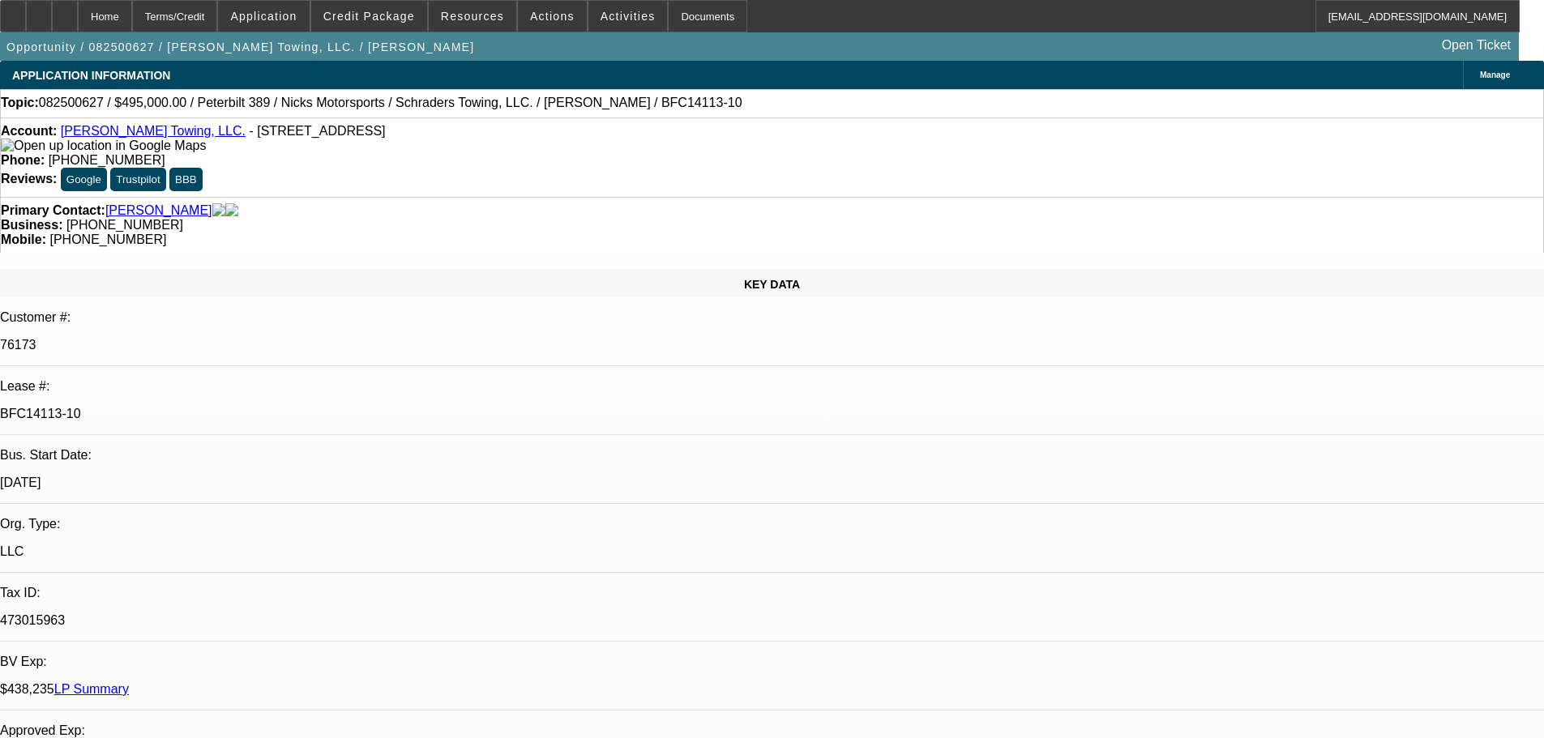
select select "0"
select select "2"
select select "0.1"
select select "4"
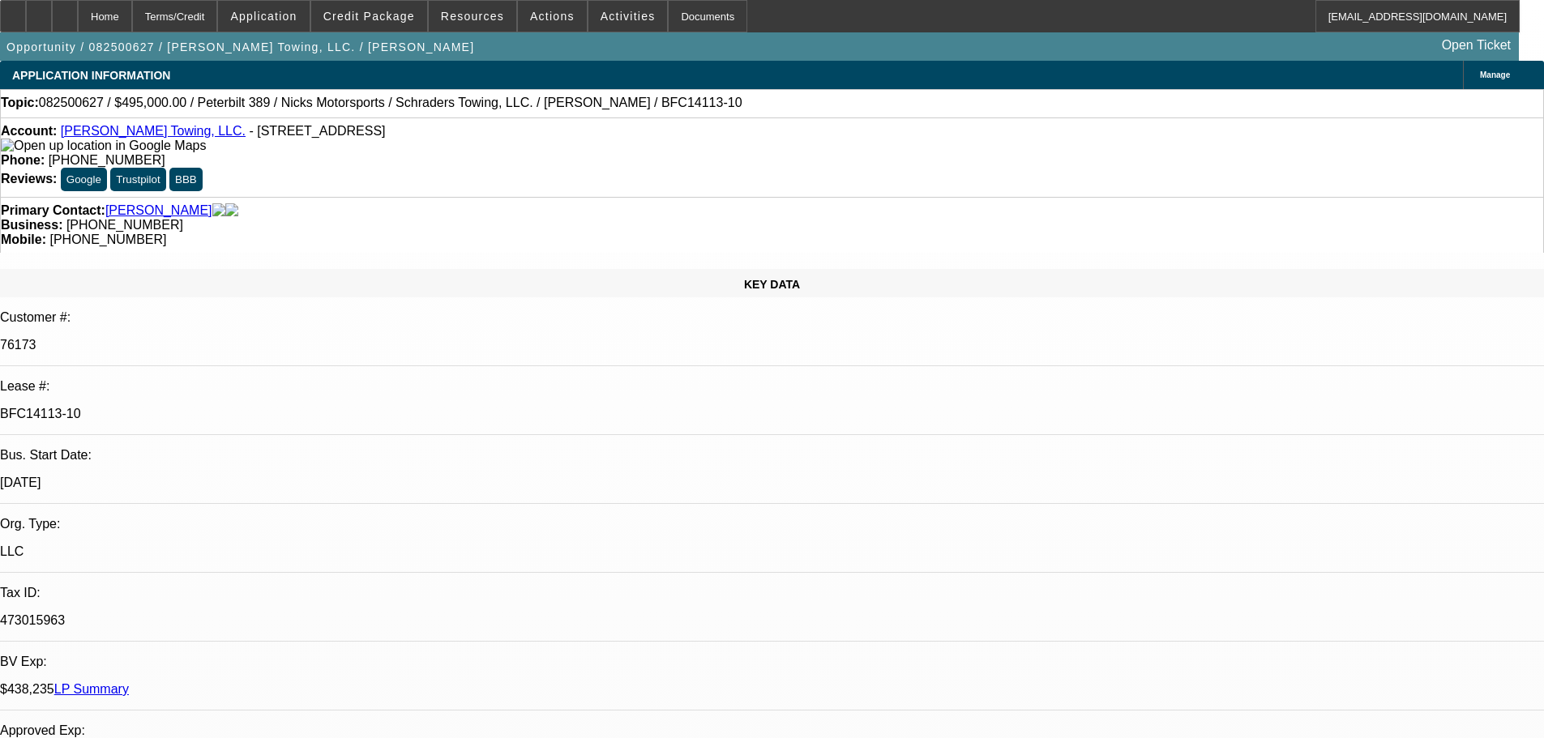
select select "0"
select select "2"
select select "0.1"
select select "4"
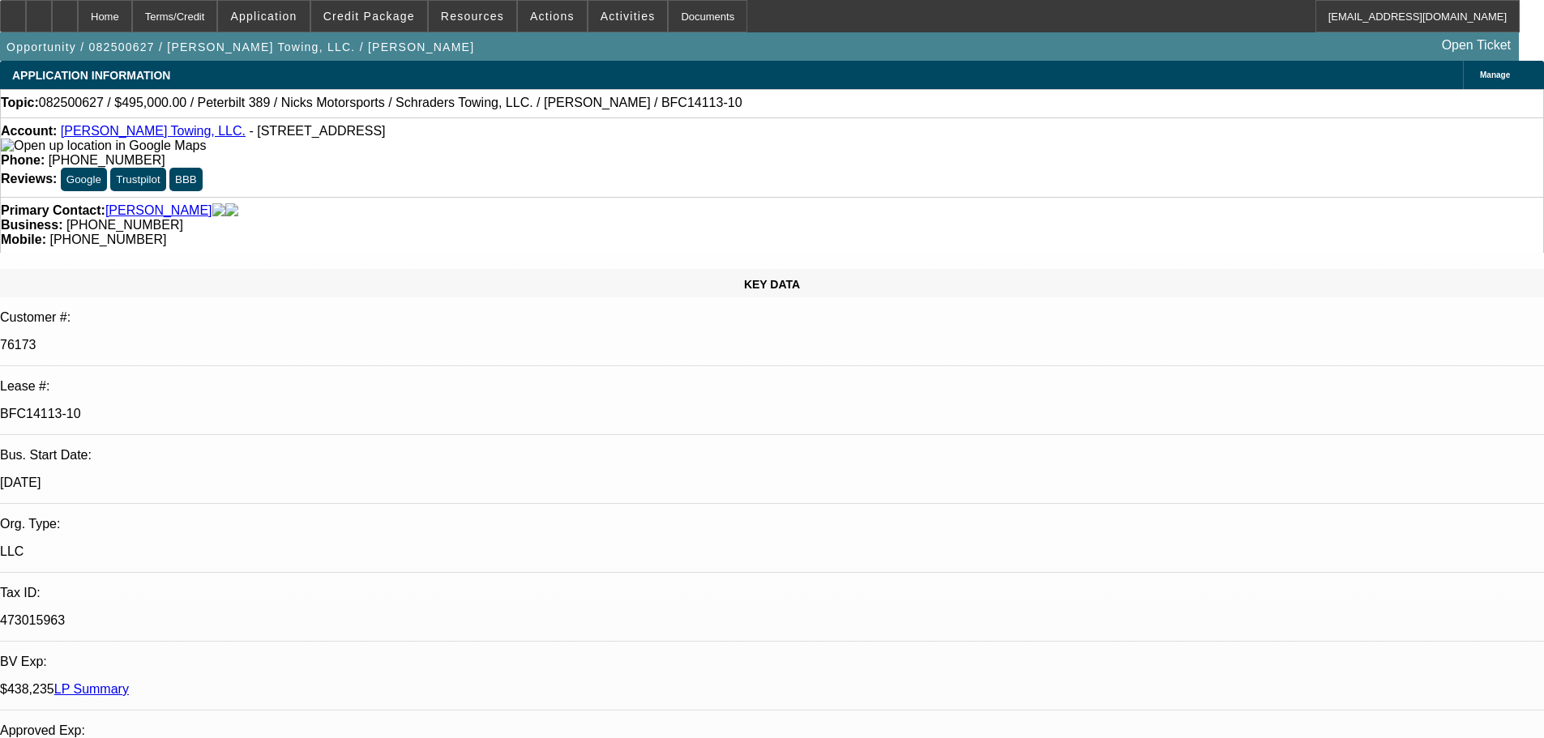
select select "0"
select select "2"
select select "0.1"
select select "4"
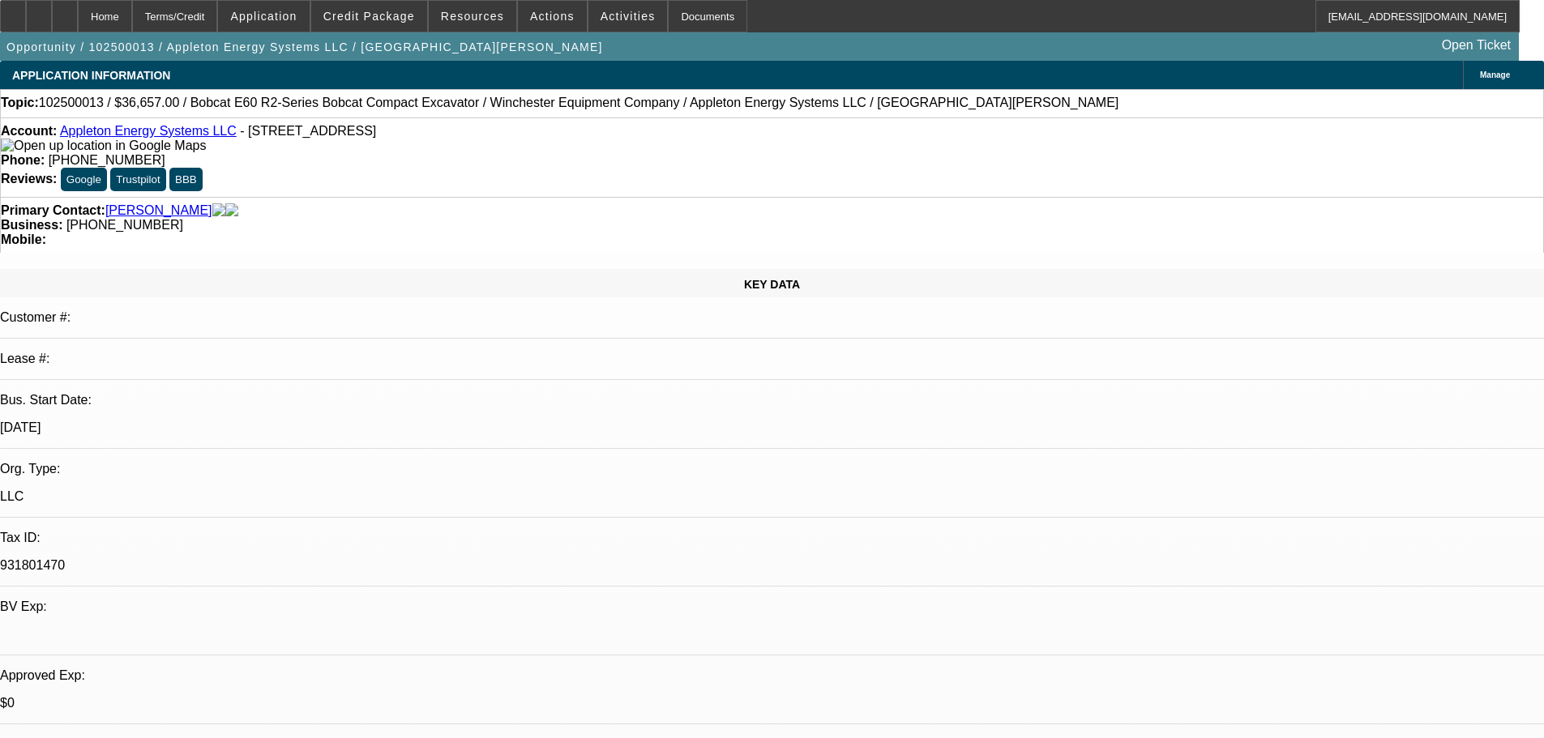
select select "0"
select select "2"
select select "0"
select select "5"
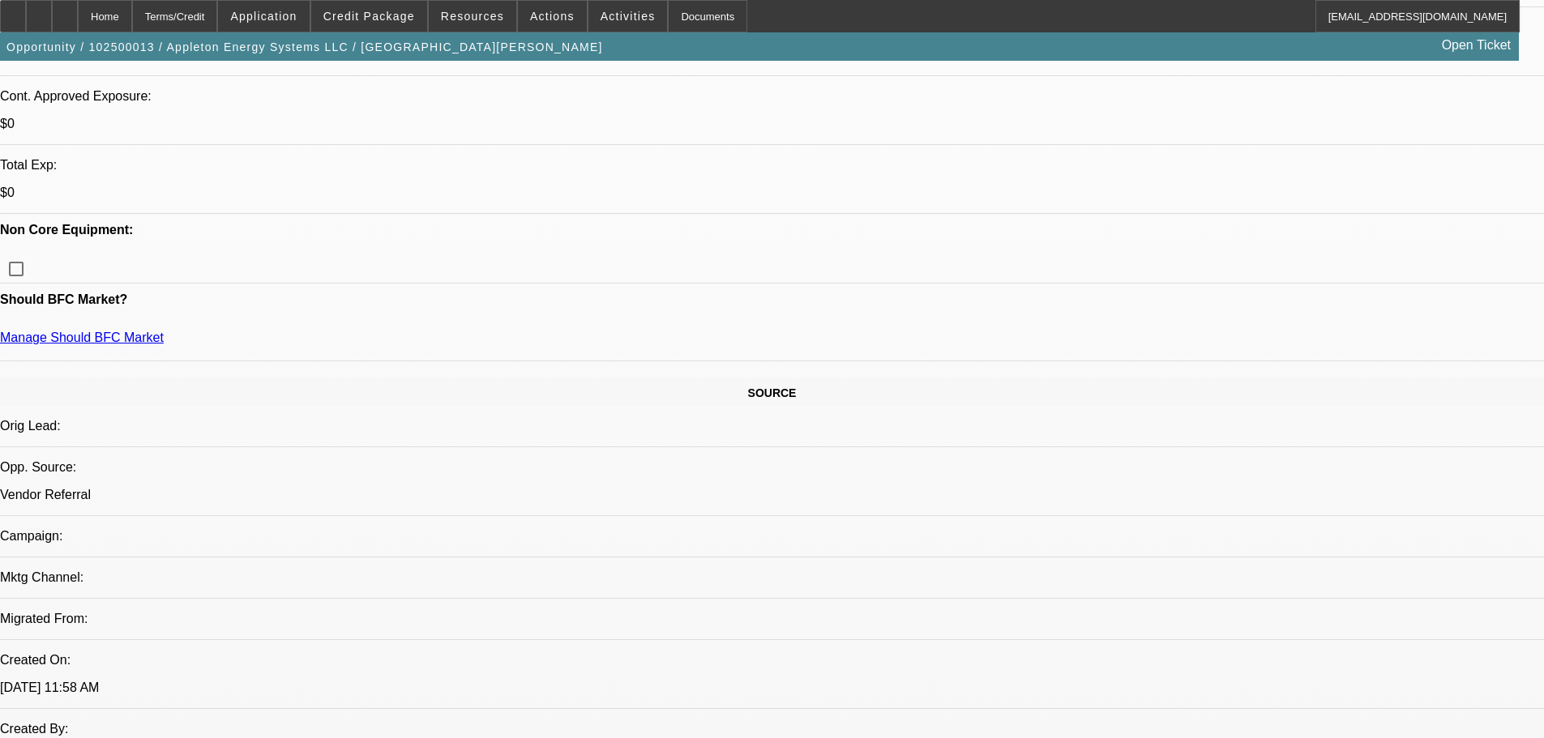
scroll to position [162, 0]
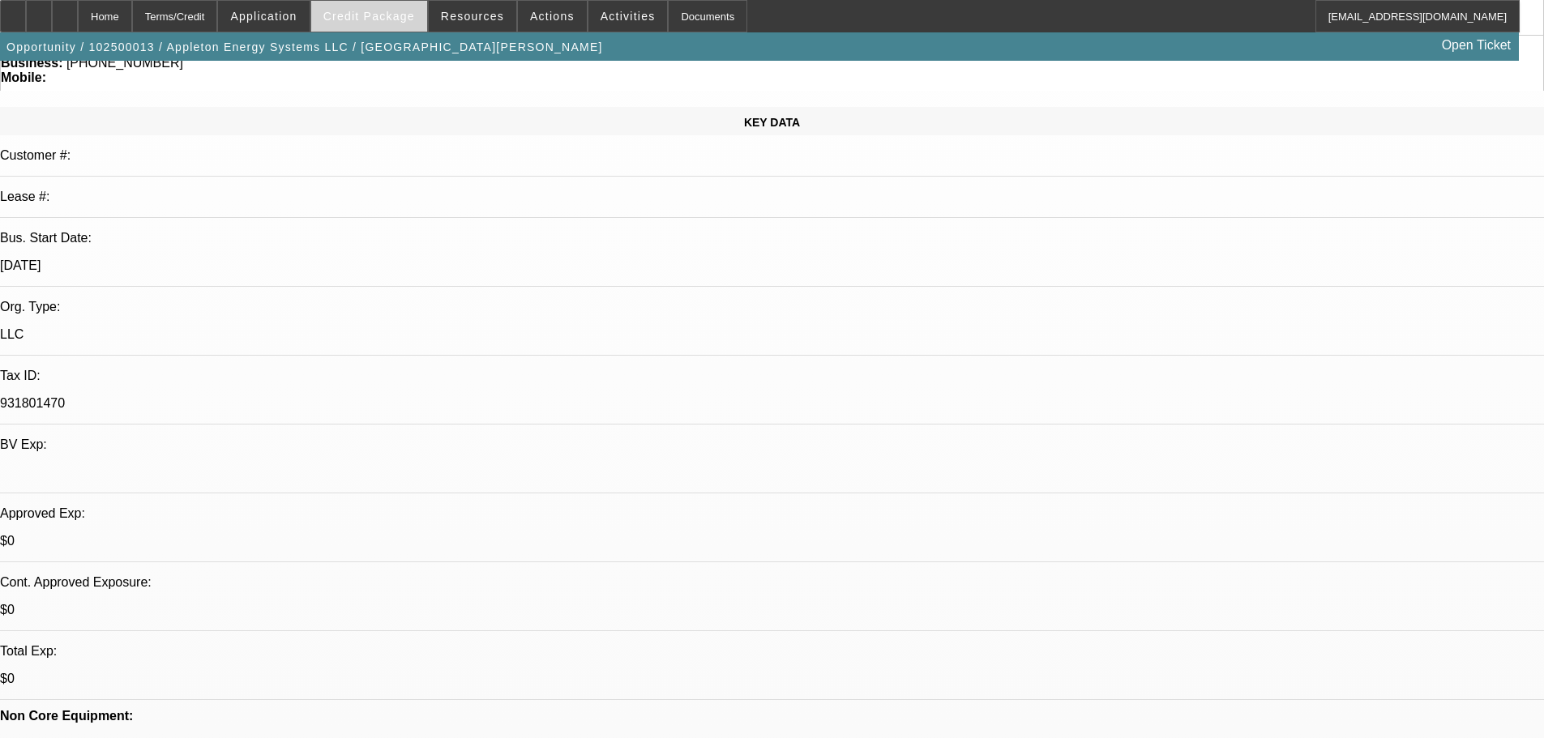
click at [402, 19] on span "Credit Package" at bounding box center [369, 16] width 92 height 13
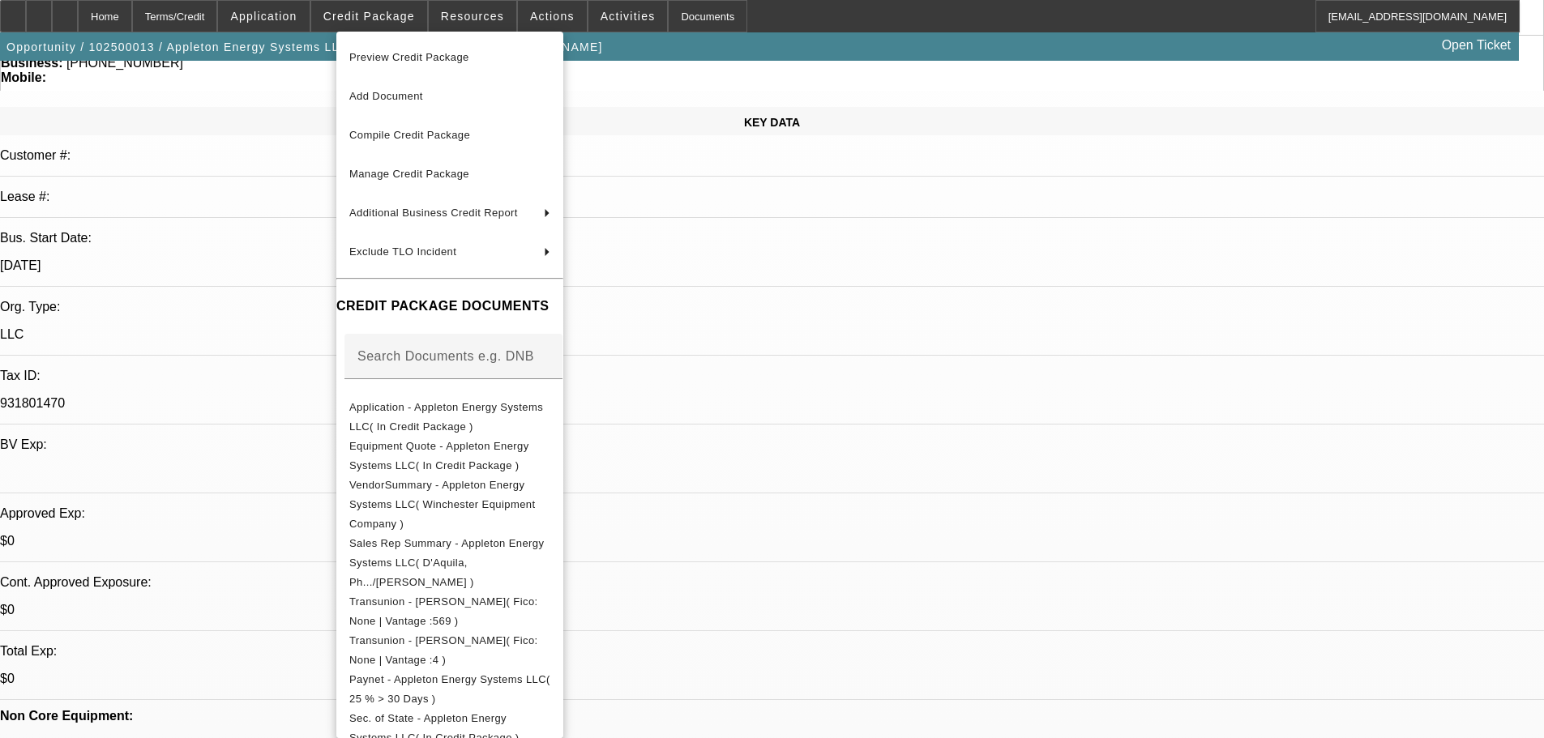
drag, startPoint x: 428, startPoint y: 49, endPoint x: 429, endPoint y: 67, distance: 17.8
click at [425, 56] on span "Preview Credit Package" at bounding box center [409, 57] width 120 height 12
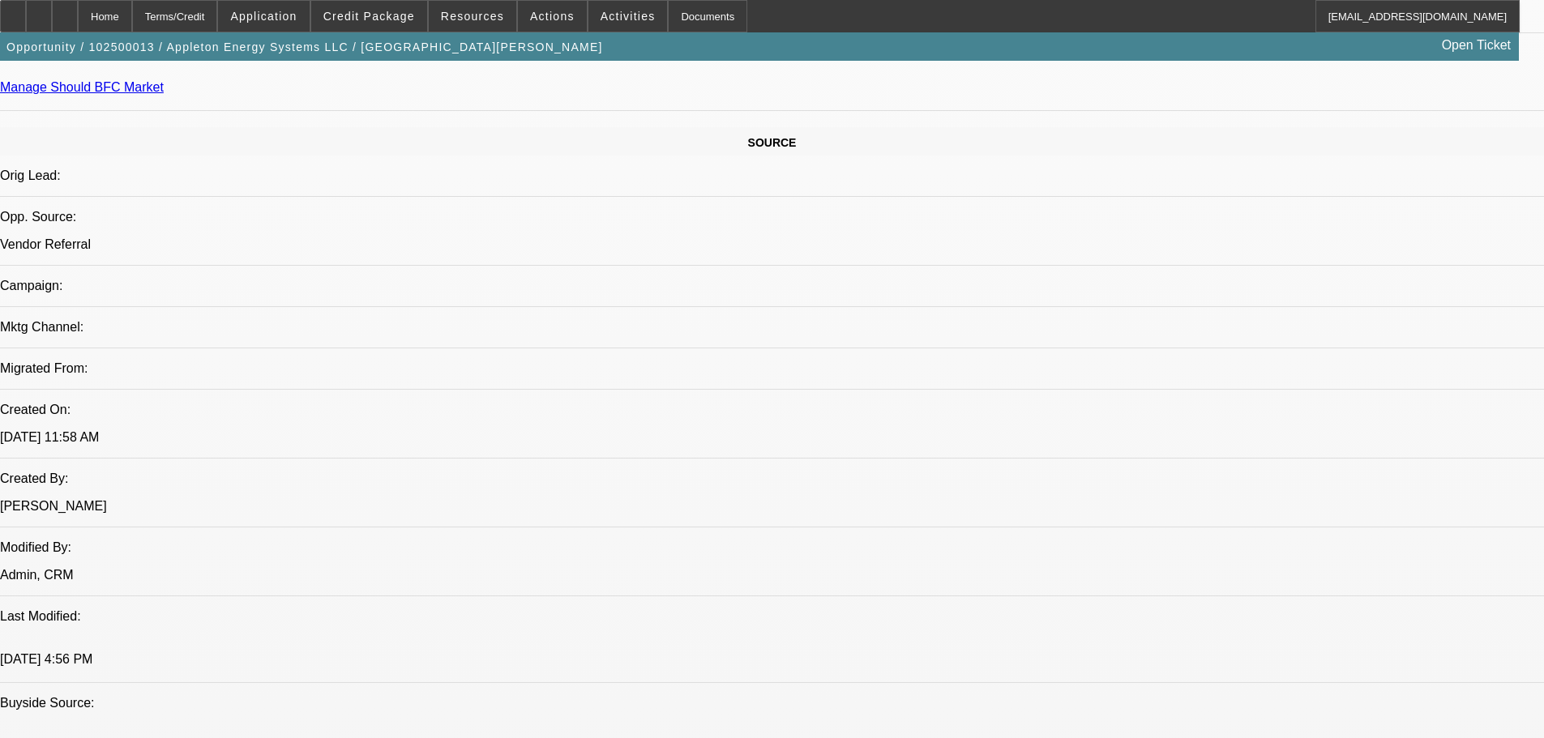
scroll to position [1134, 0]
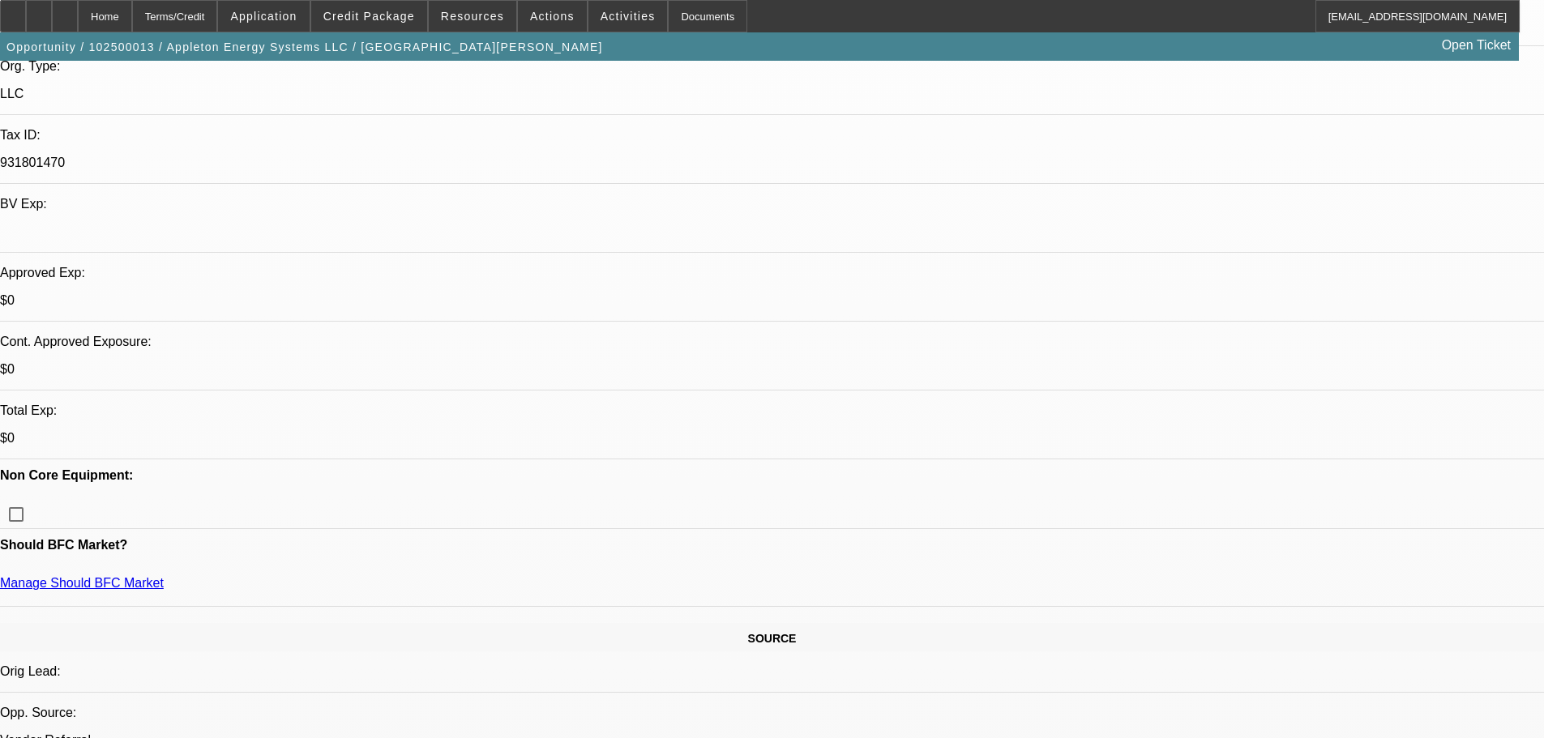
scroll to position [81, 0]
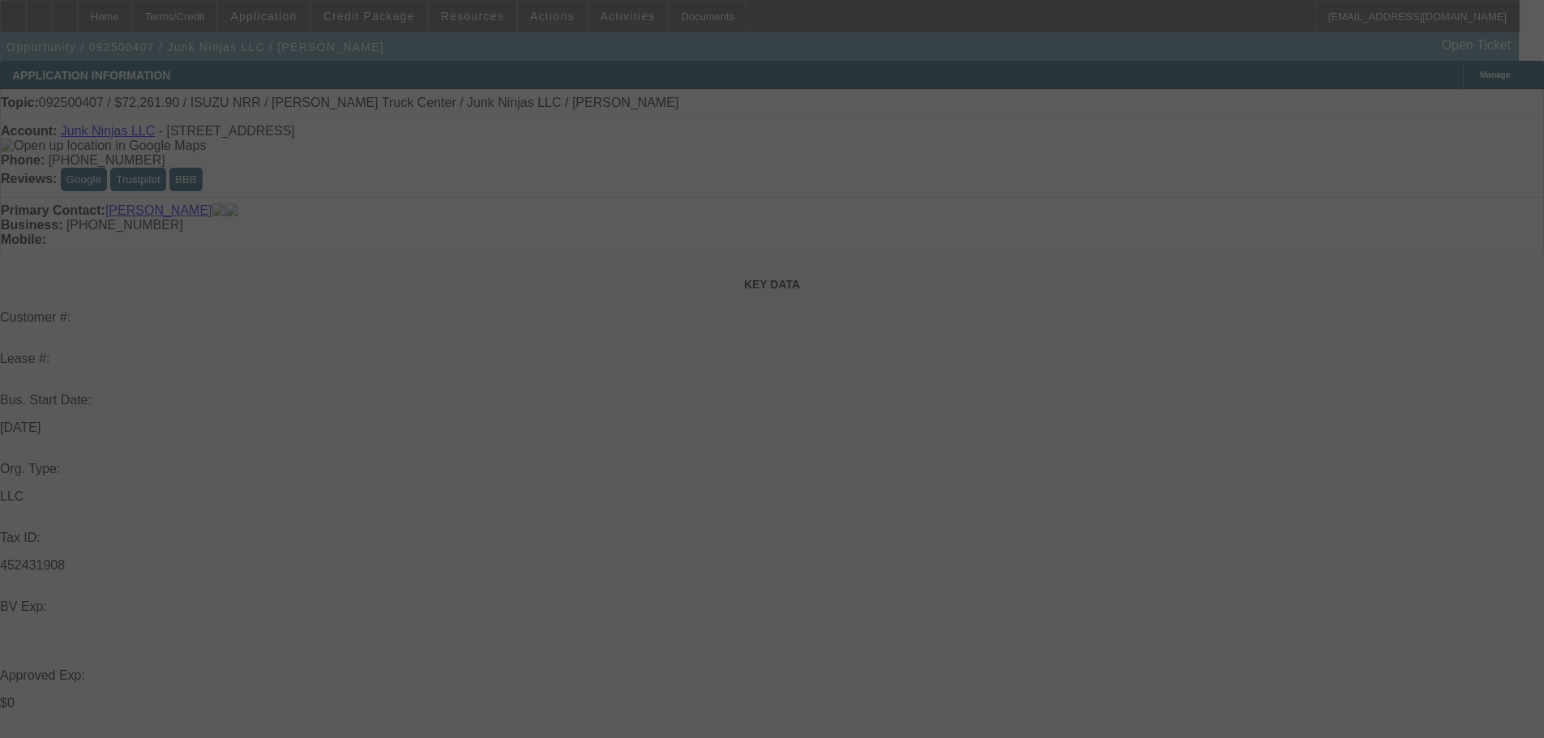
select select "0.15"
select select "0"
select select "0.1"
select select "4"
select select "0.15"
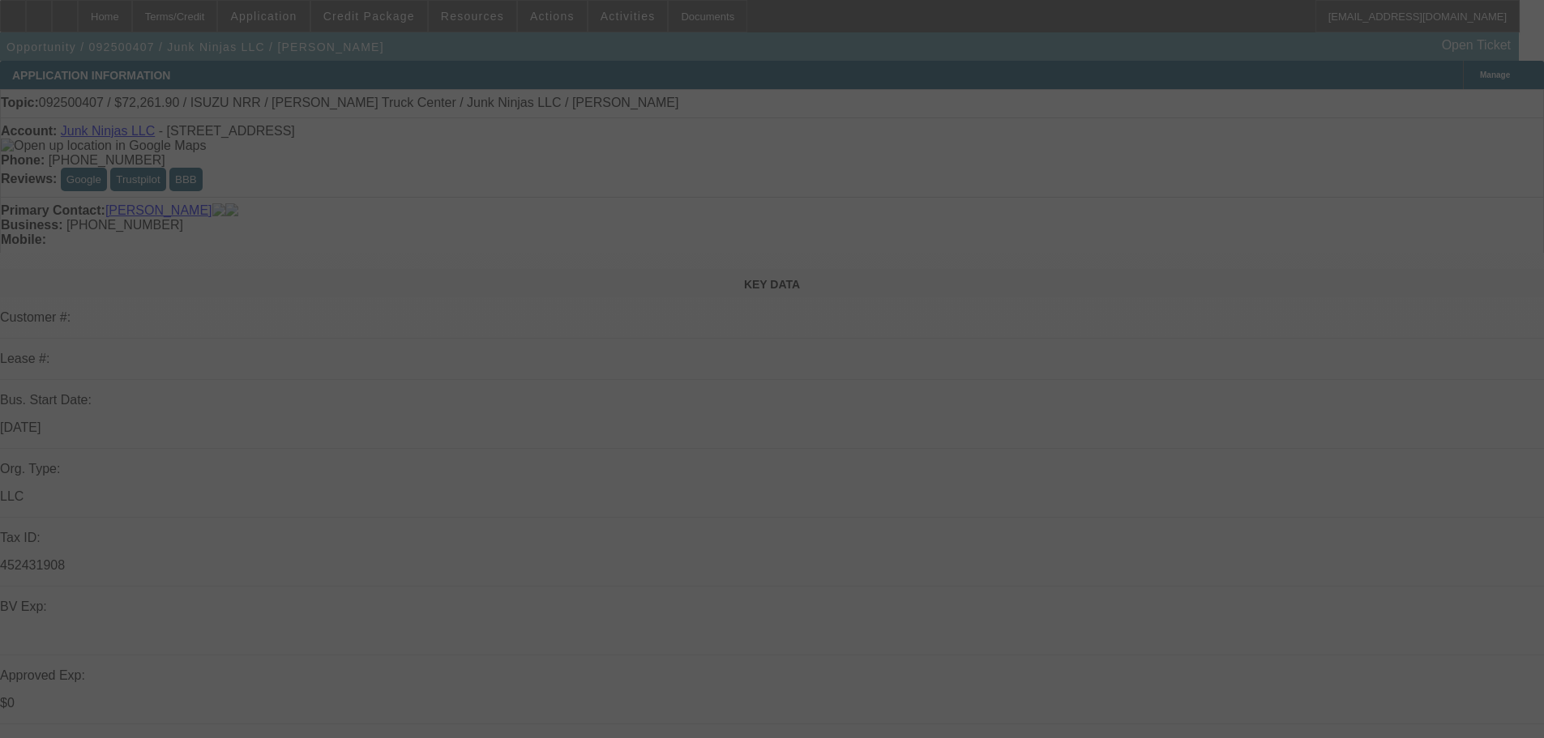
select select "0"
select select "0.1"
select select "4"
select select "0.15"
select select "0"
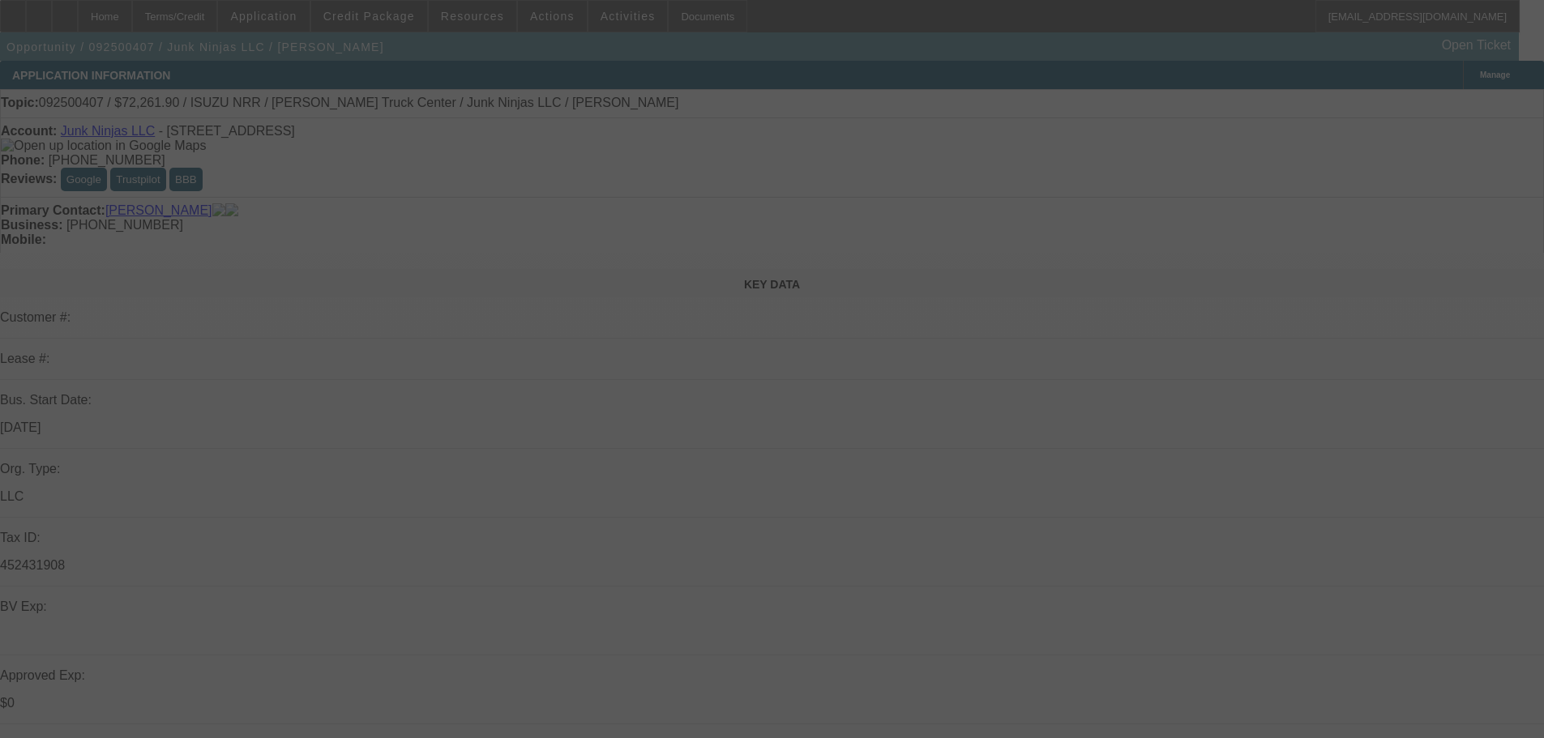
select select "0.1"
select select "4"
select select "0.15"
select select "0"
select select "0.1"
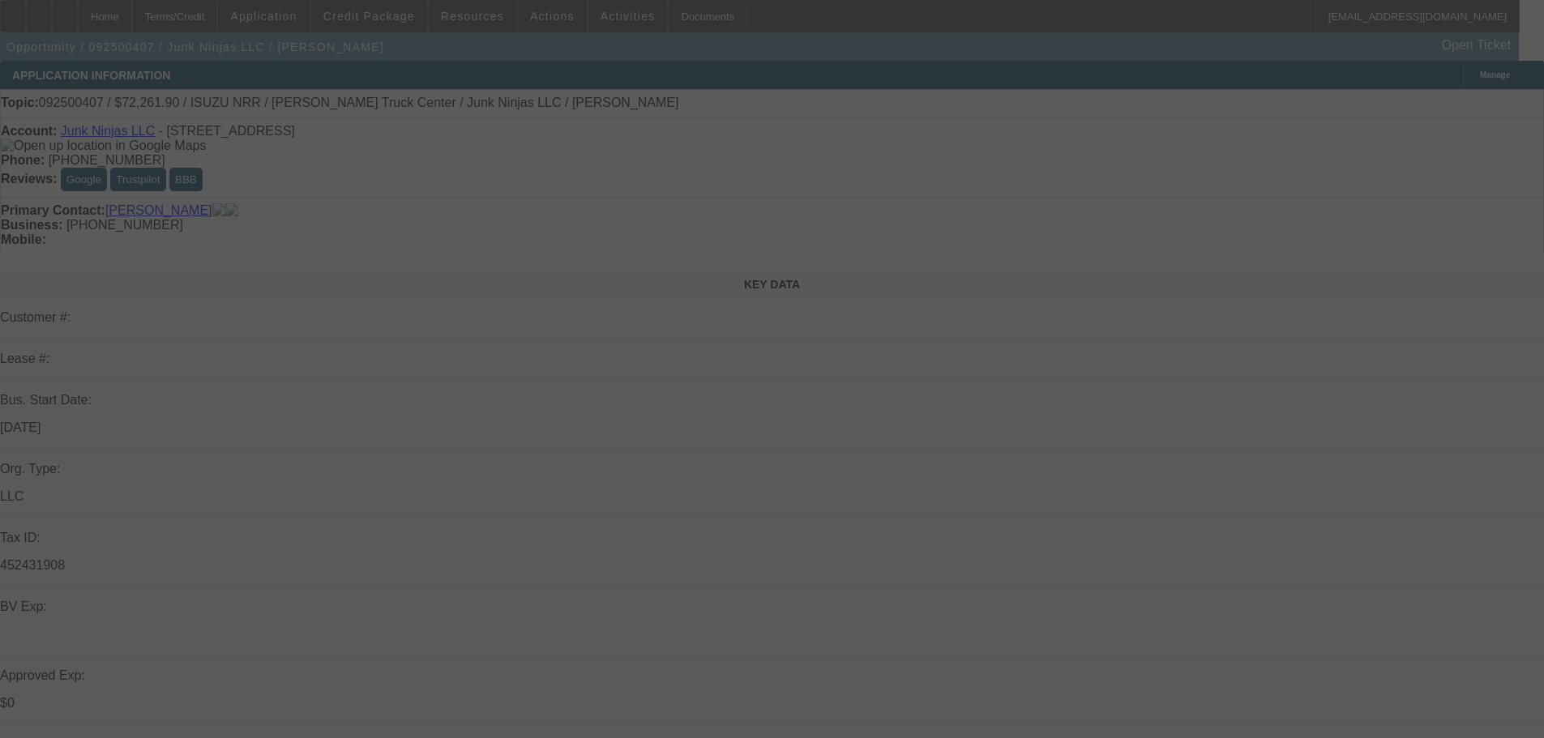
select select "4"
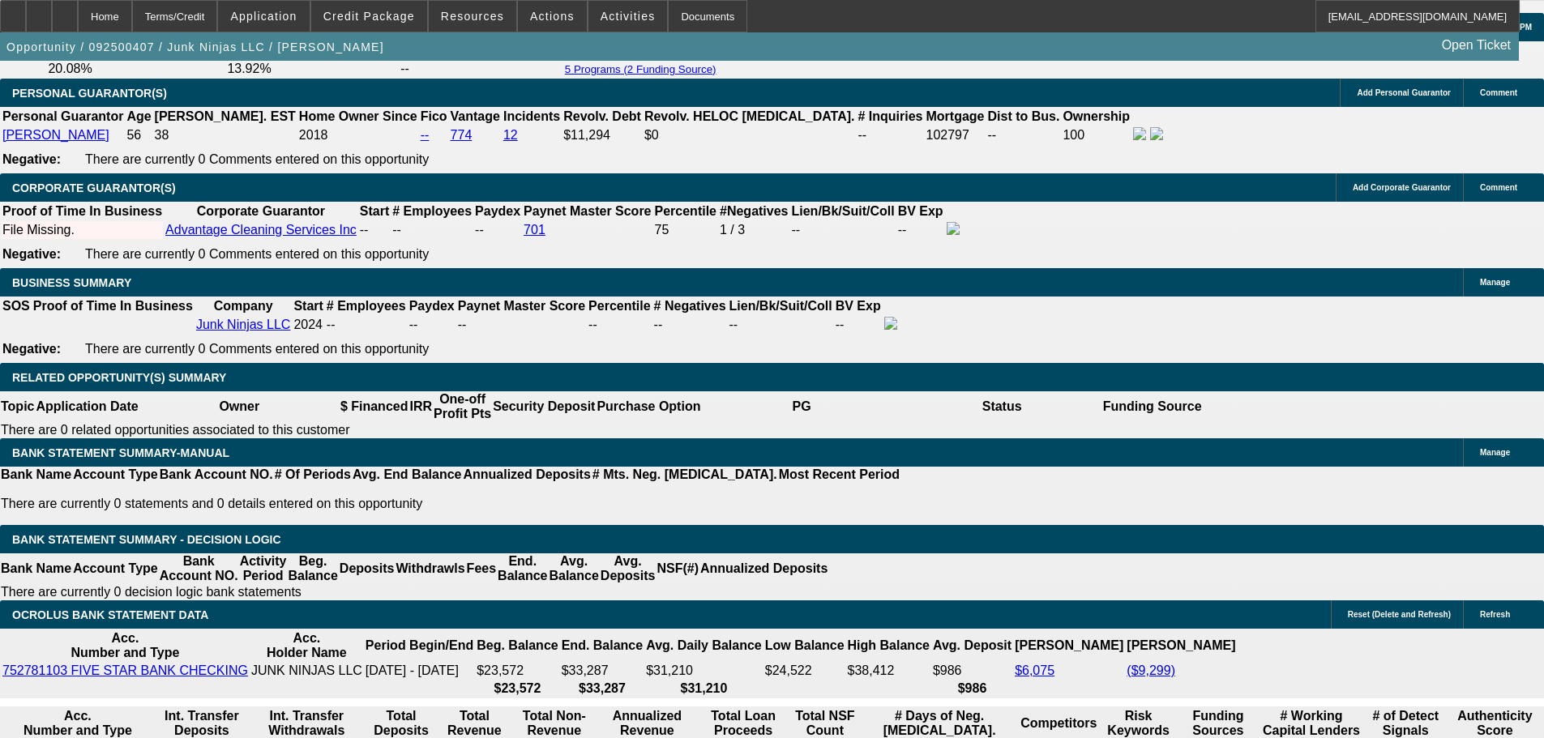
scroll to position [2325, 0]
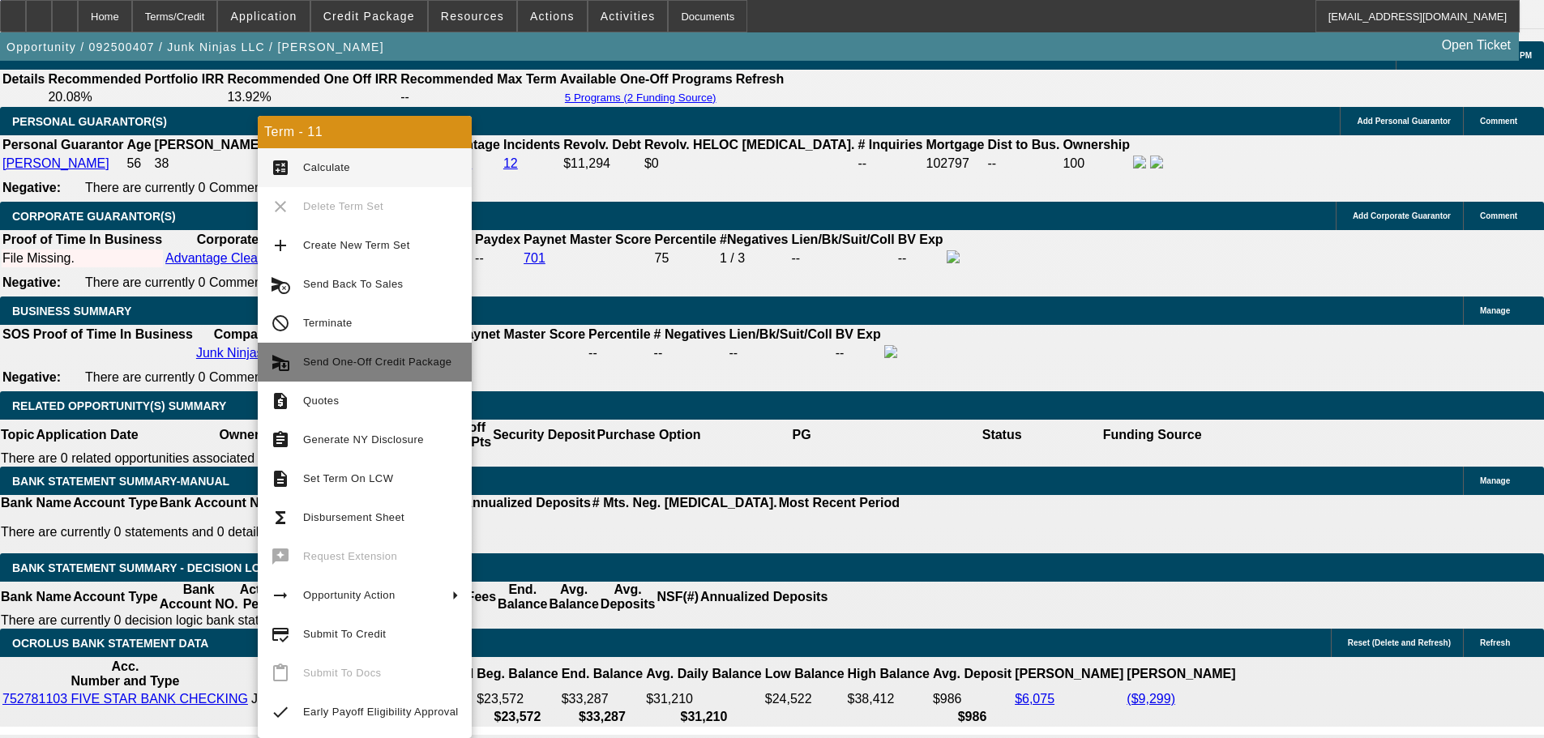
click at [386, 359] on span "Send One-Off Credit Package" at bounding box center [377, 362] width 148 height 12
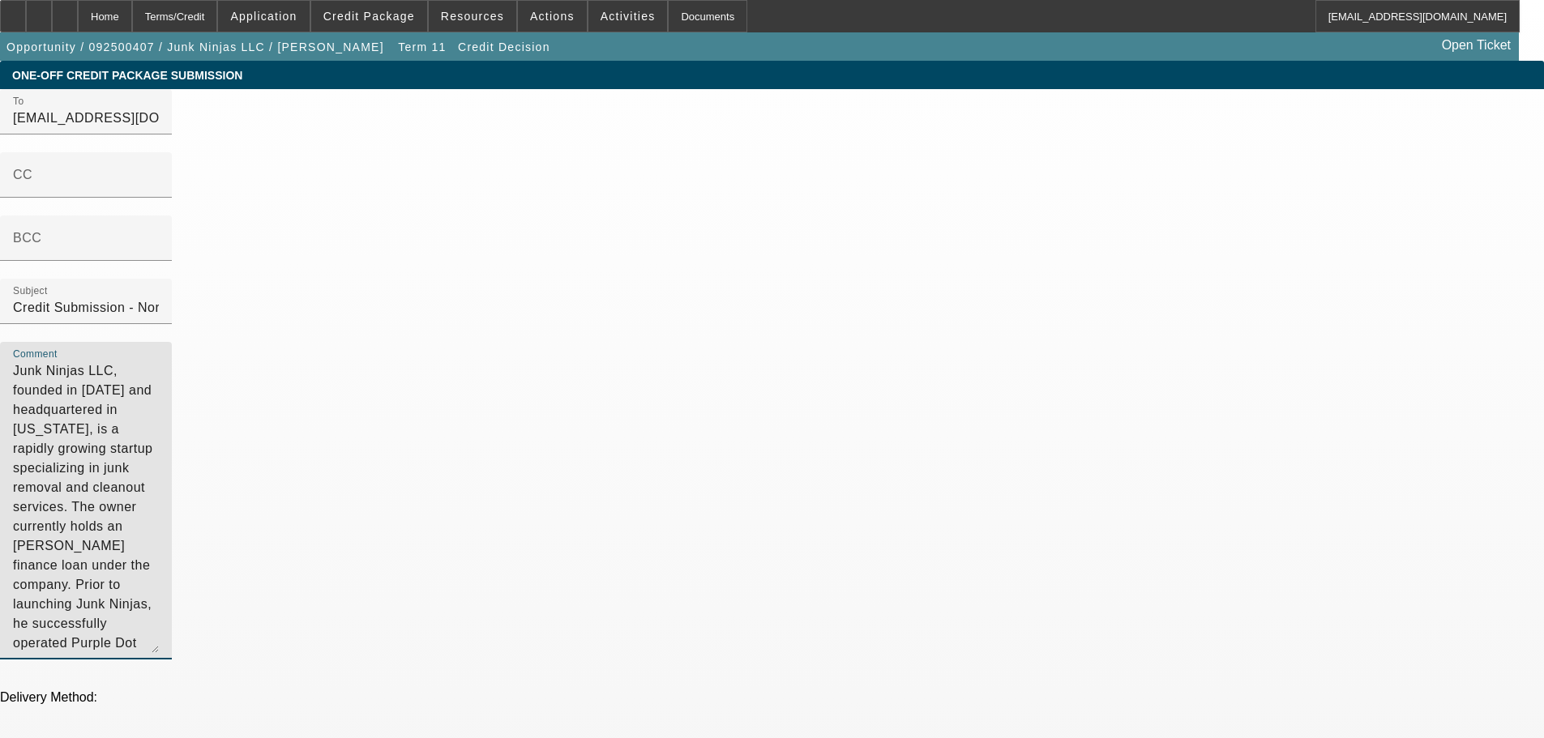
drag, startPoint x: 904, startPoint y: 192, endPoint x: 698, endPoint y: 100, distance: 226.0
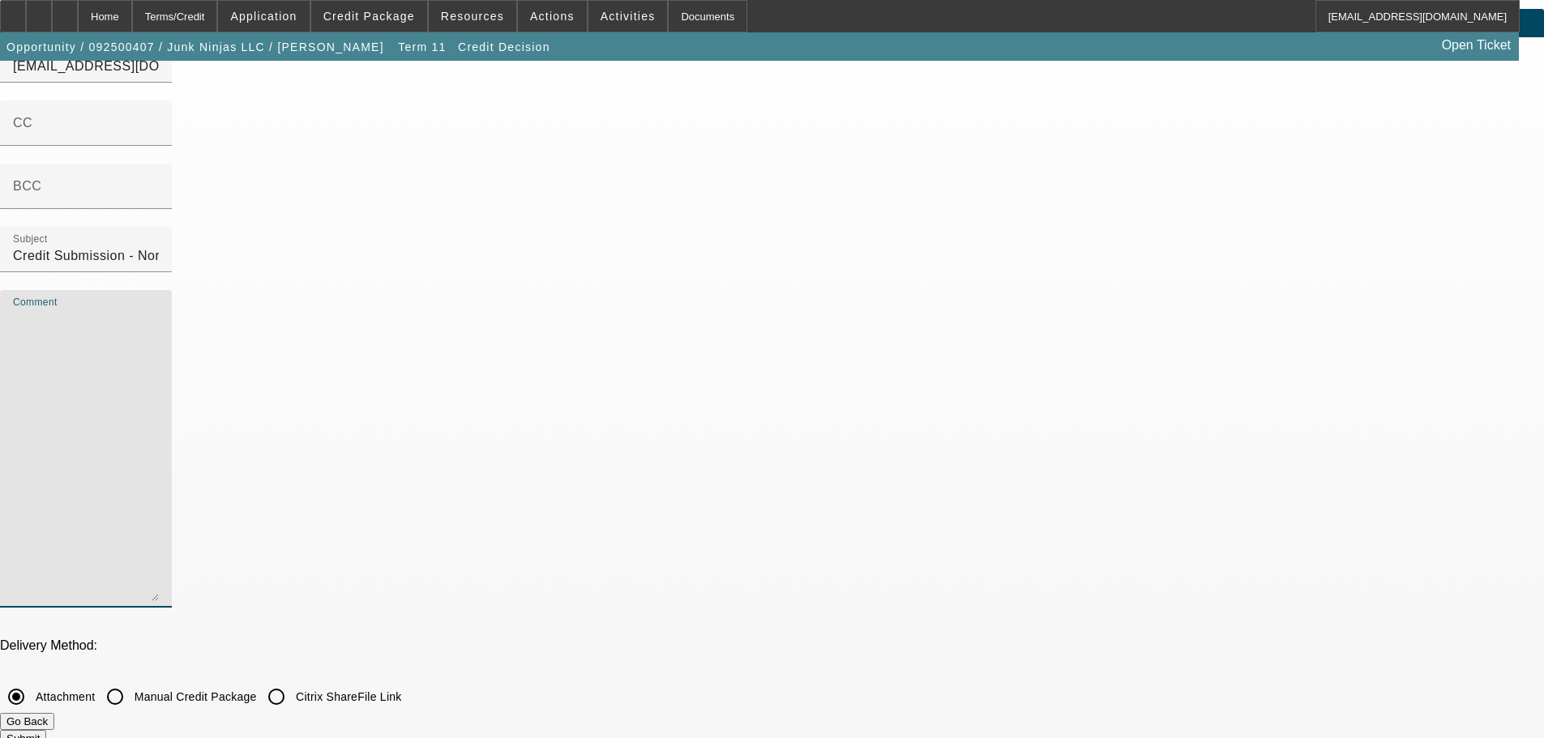
scroll to position [81, 0]
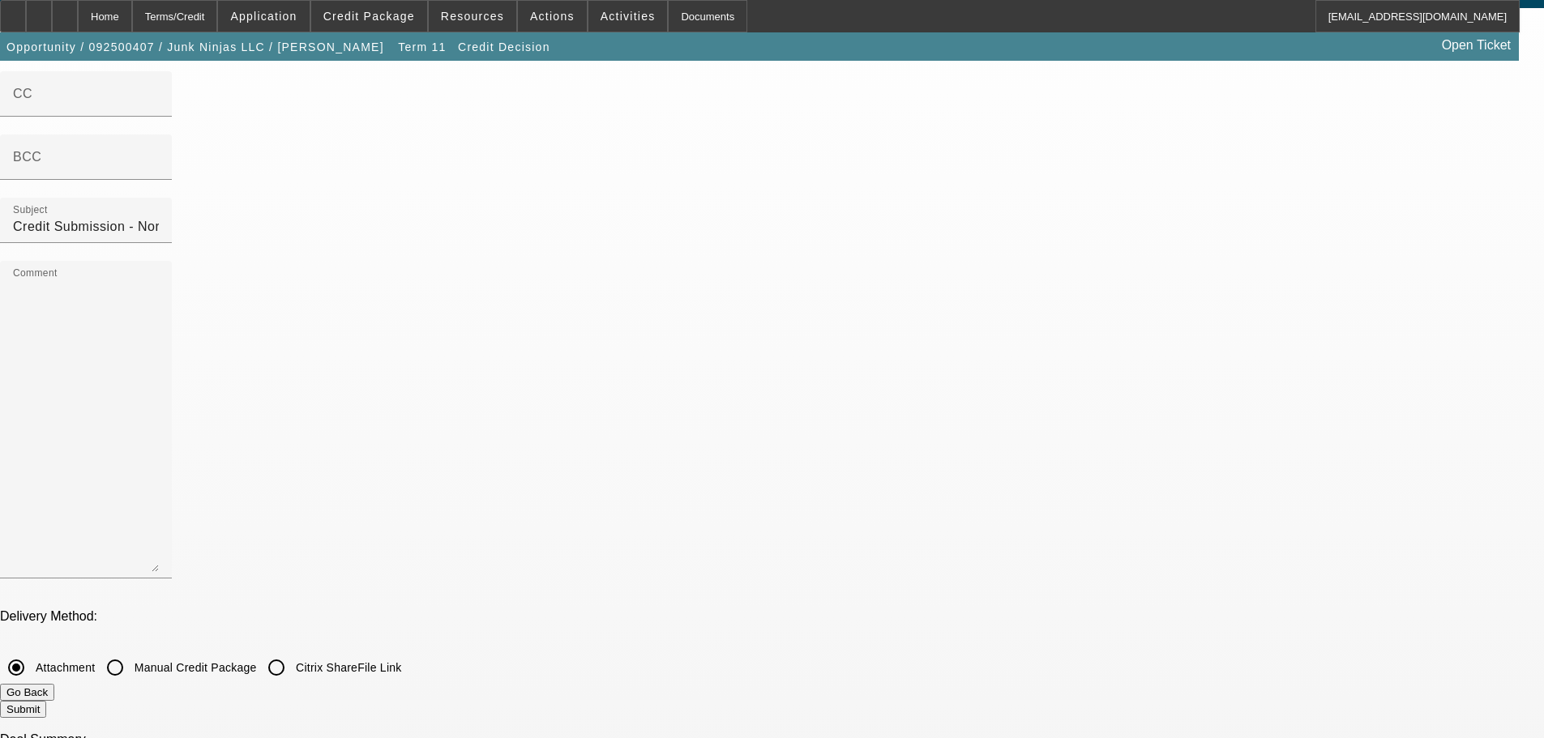
checkbox input "true"
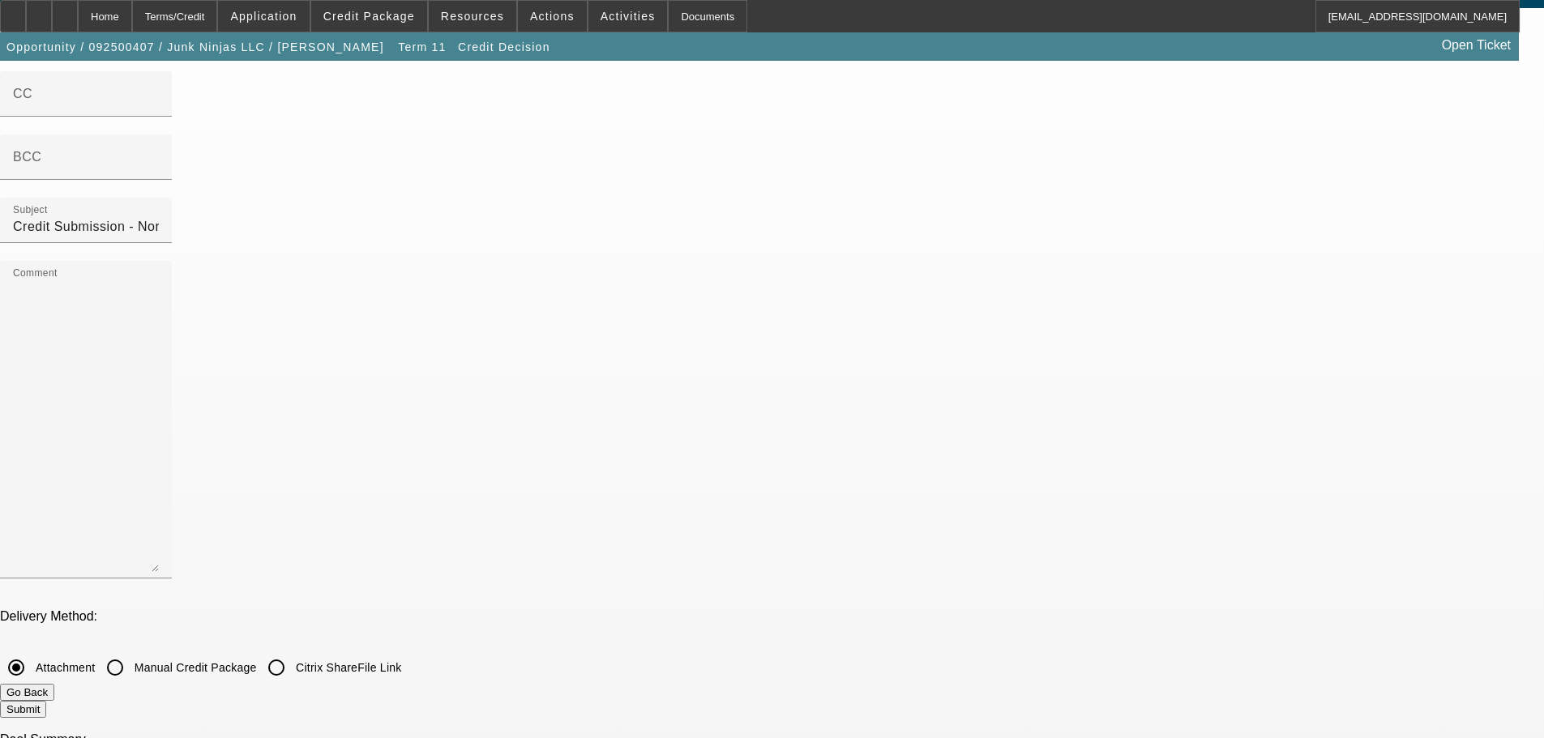
checkbox input "true"
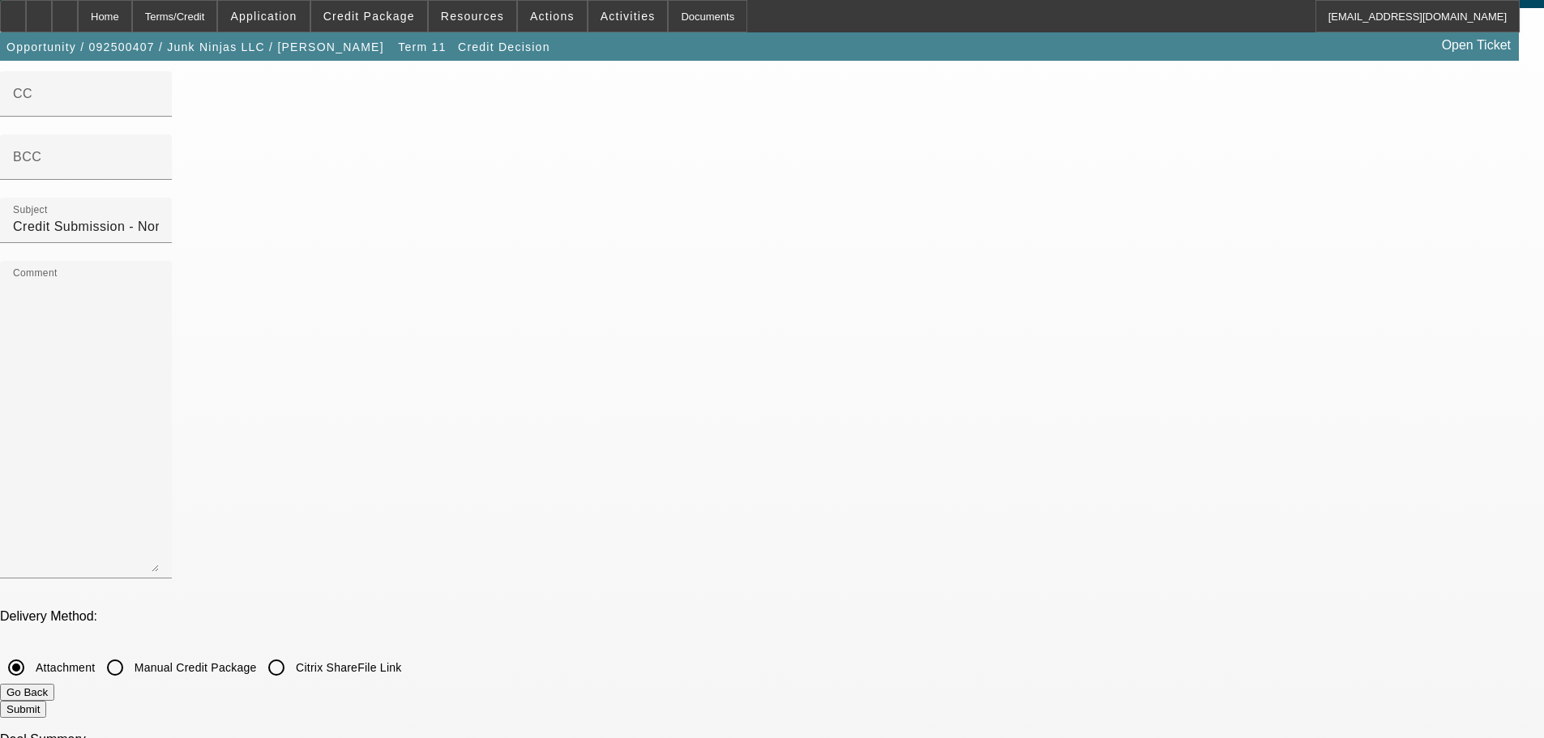
checkbox input "true"
drag, startPoint x: 653, startPoint y: 478, endPoint x: 659, endPoint y: 514, distance: 36.1
checkbox input "false"
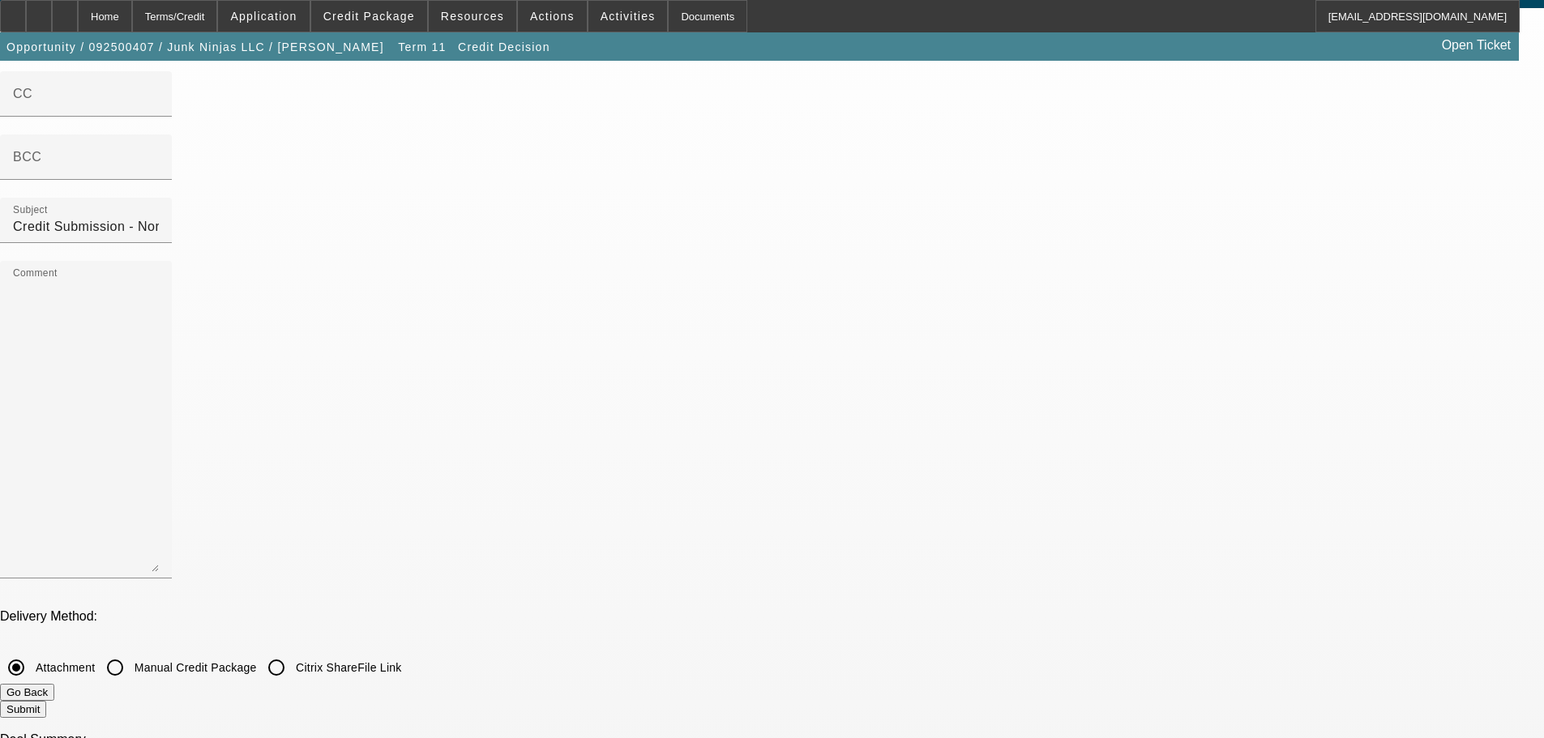
checkbox input "false"
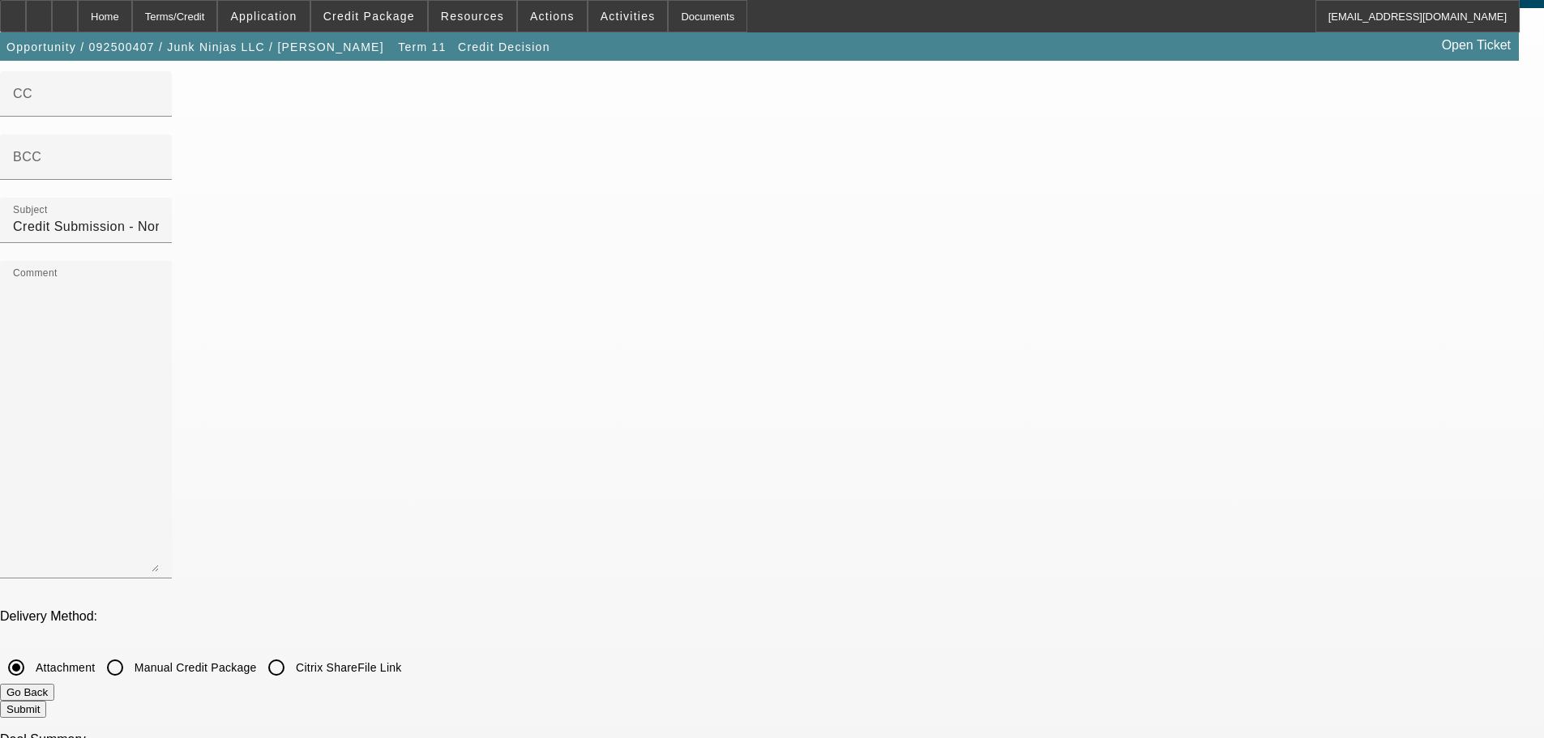
checkbox input "false"
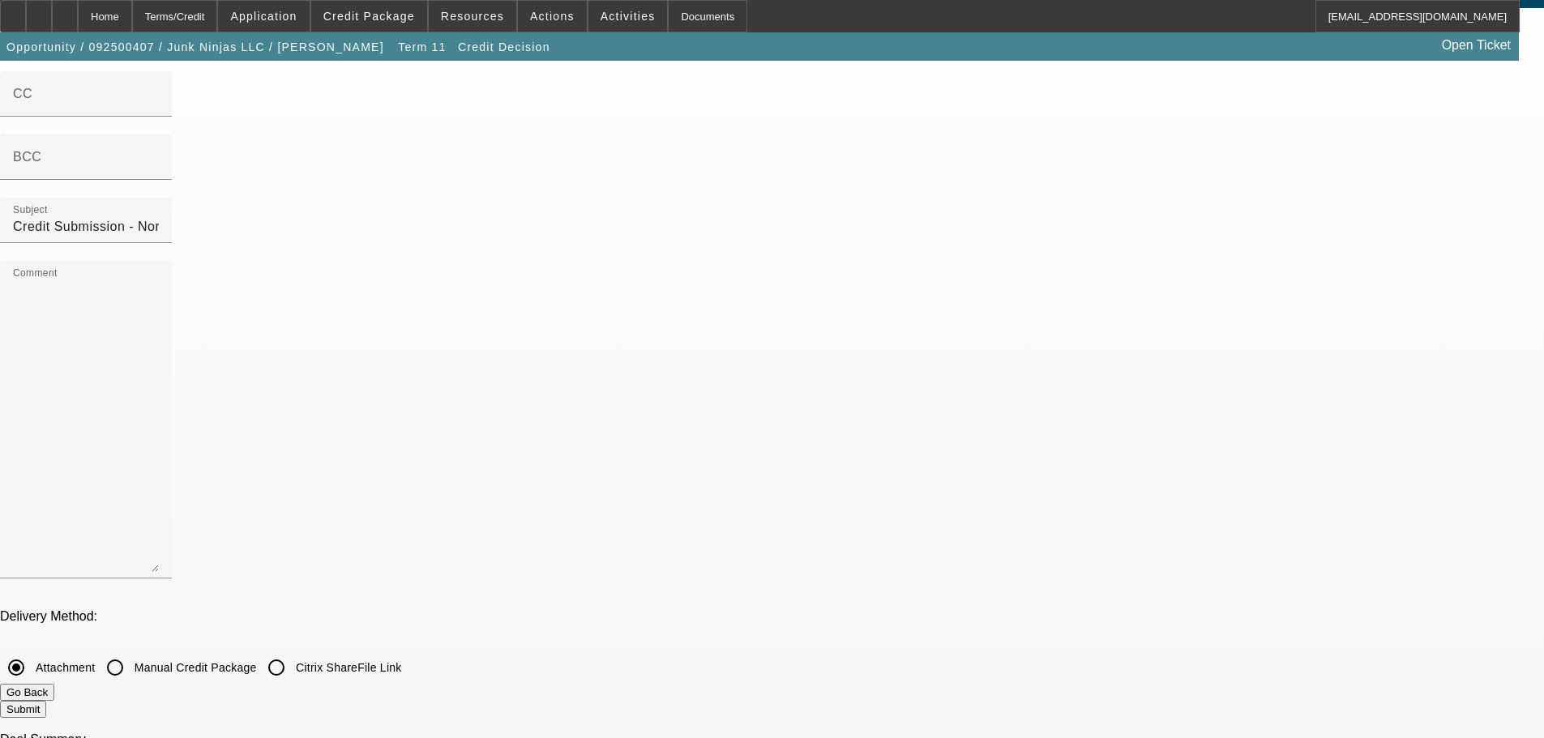
checkbox input "false"
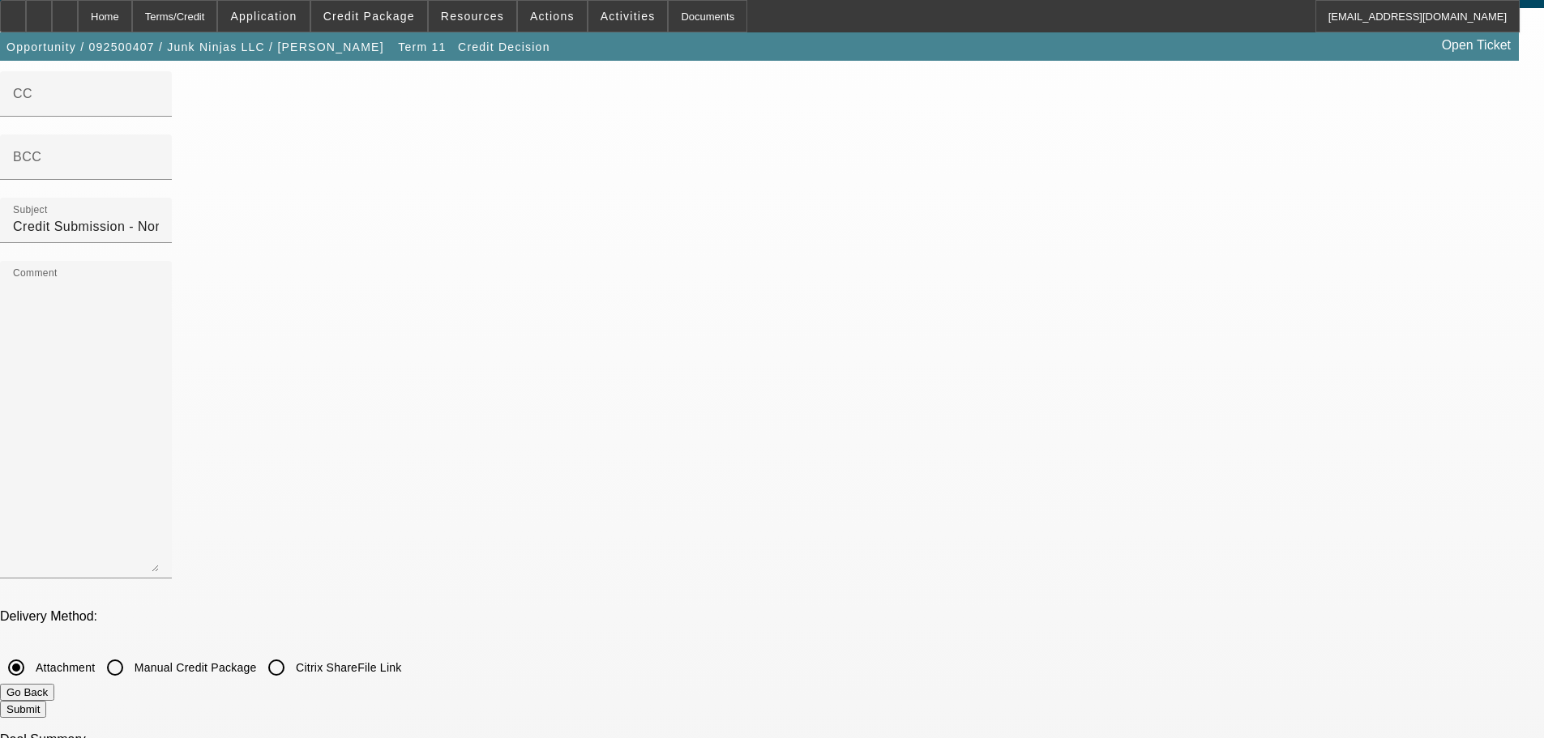
checkbox input "true"
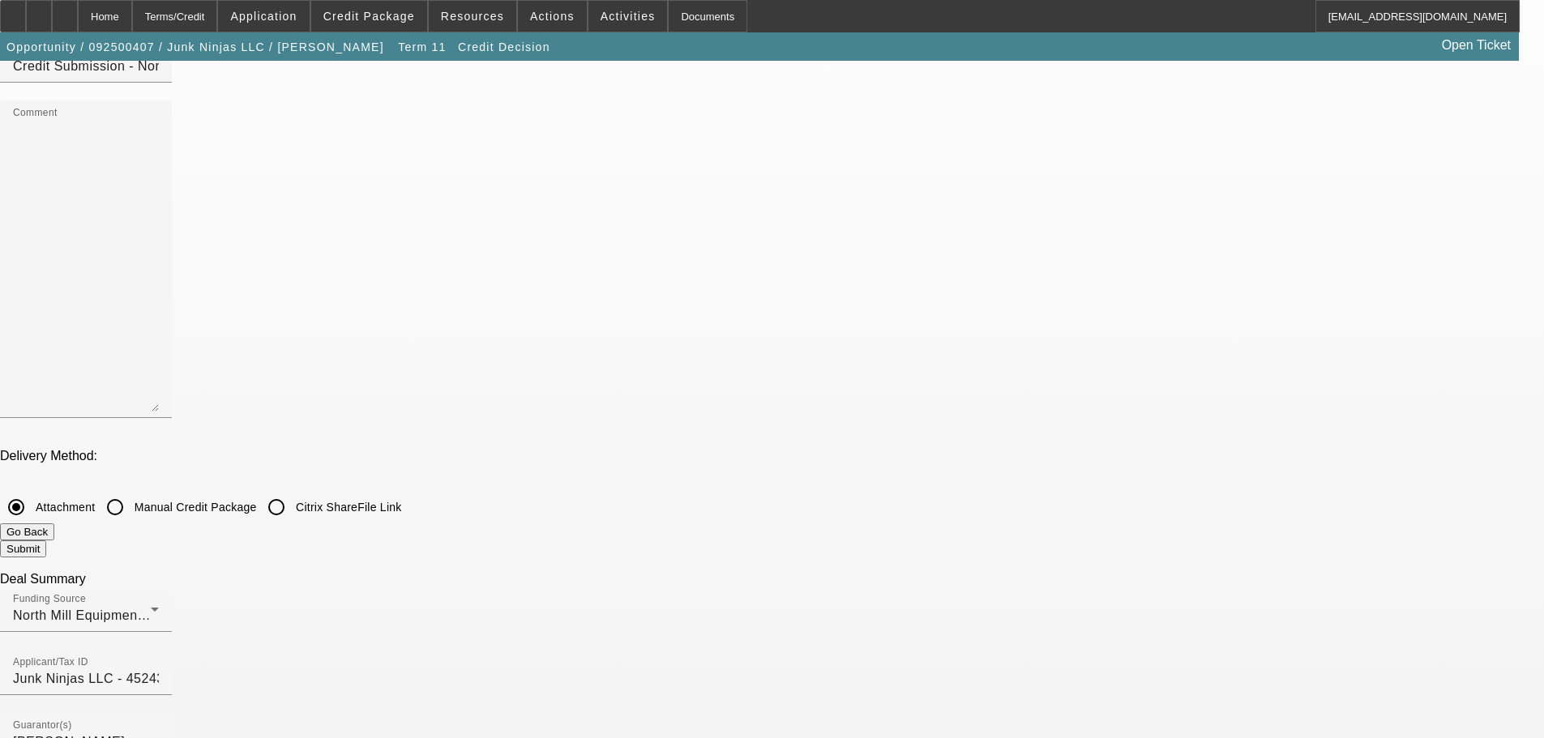
scroll to position [243, 0]
checkbox input "true"
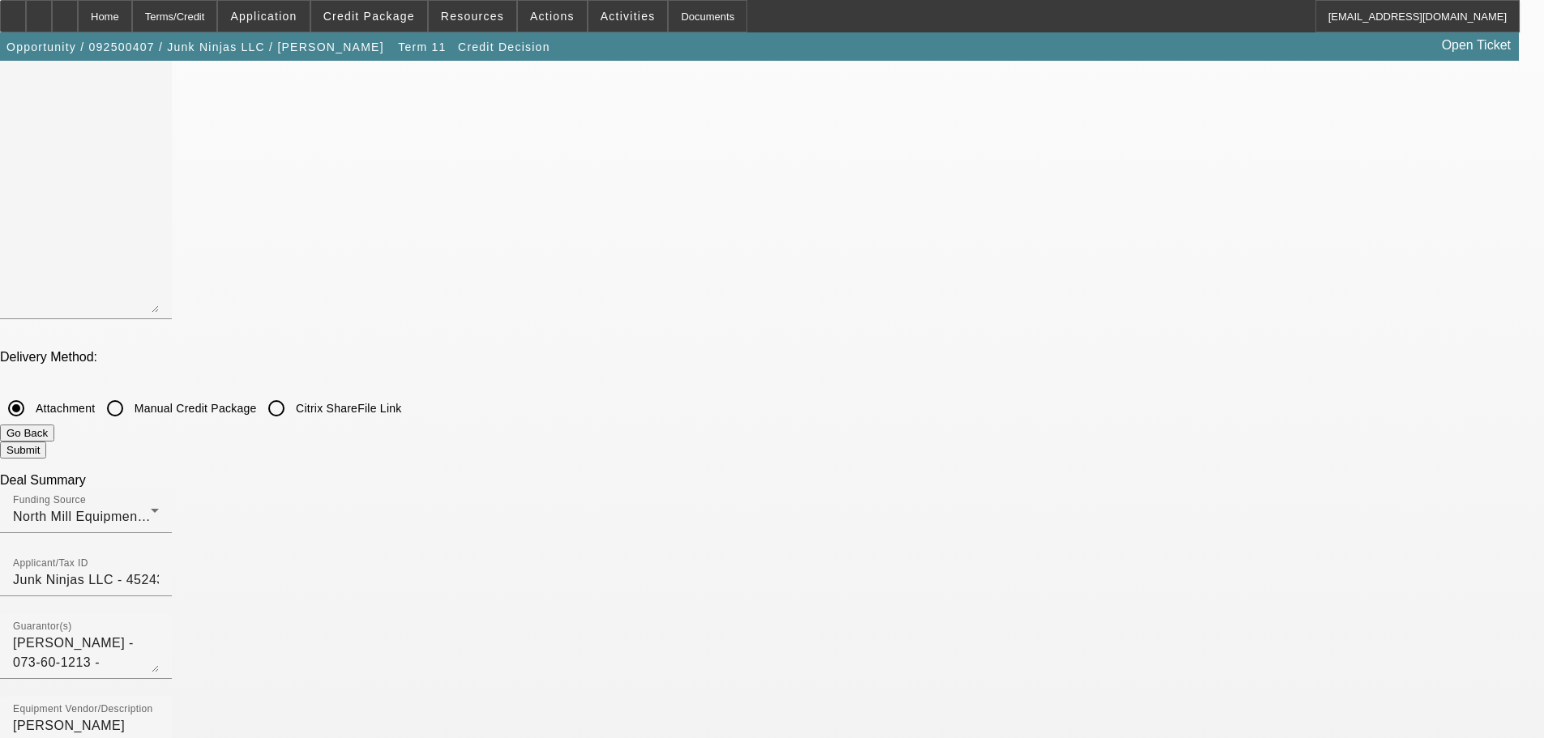
scroll to position [486, 0]
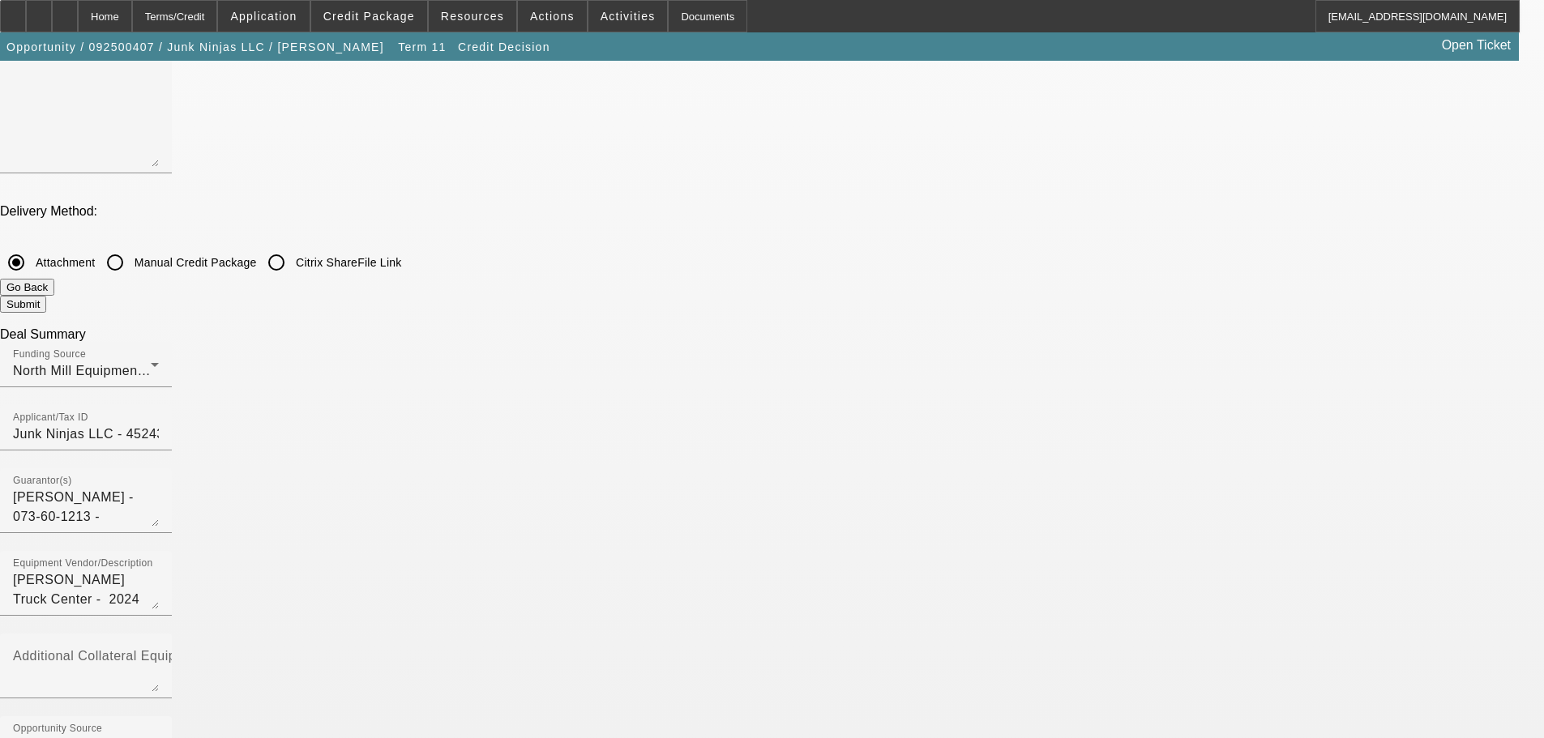
checkbox input "true"
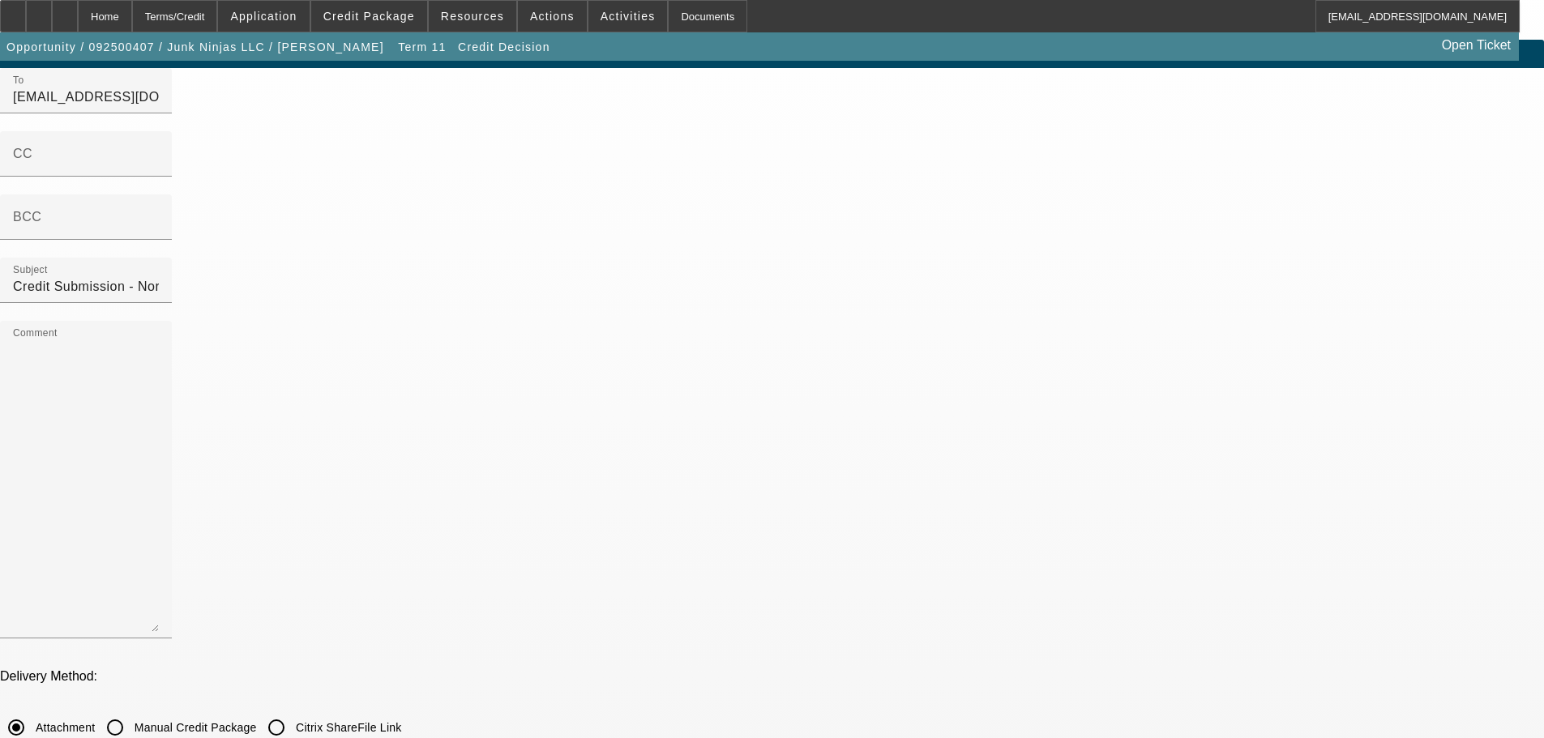
scroll to position [0, 0]
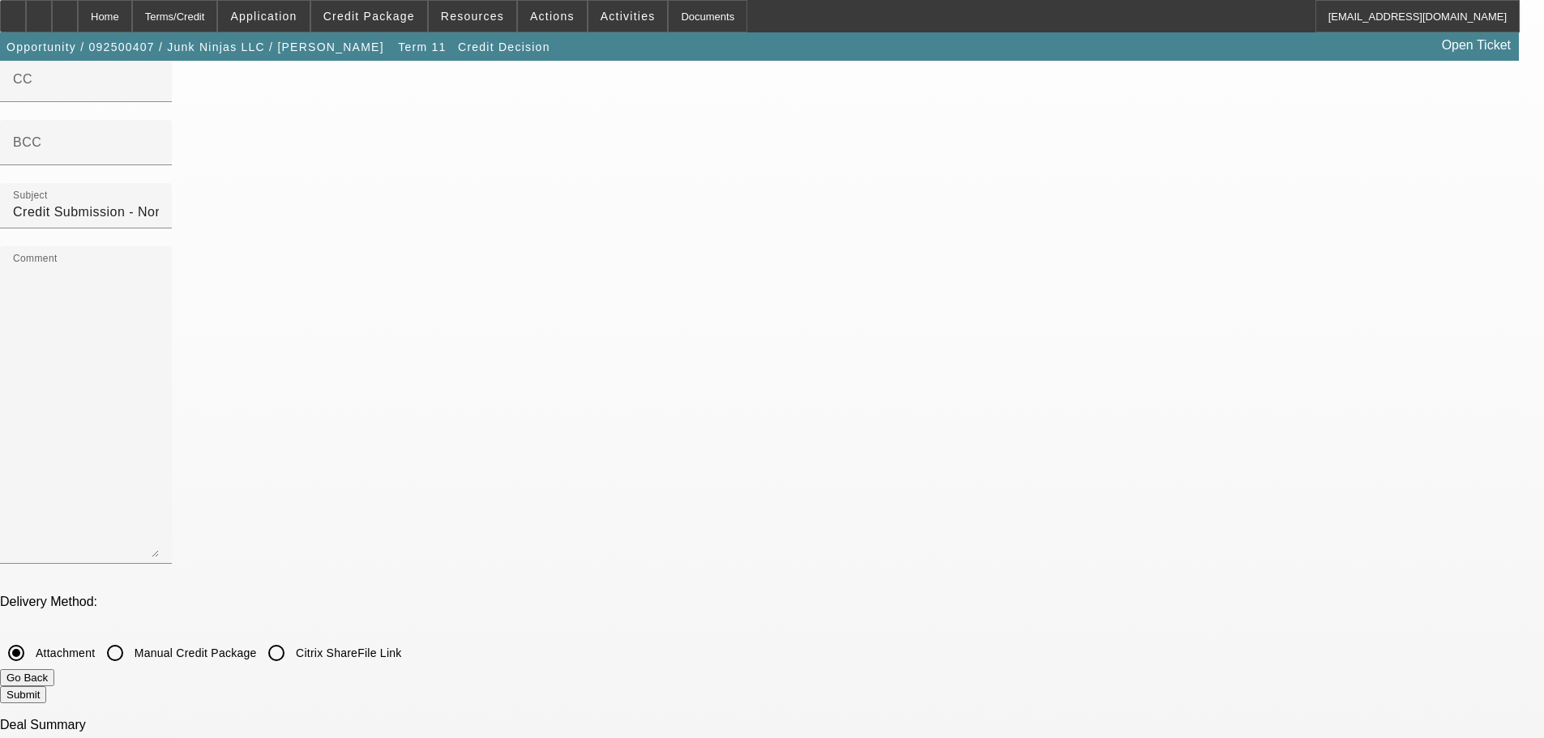
scroll to position [243, 0]
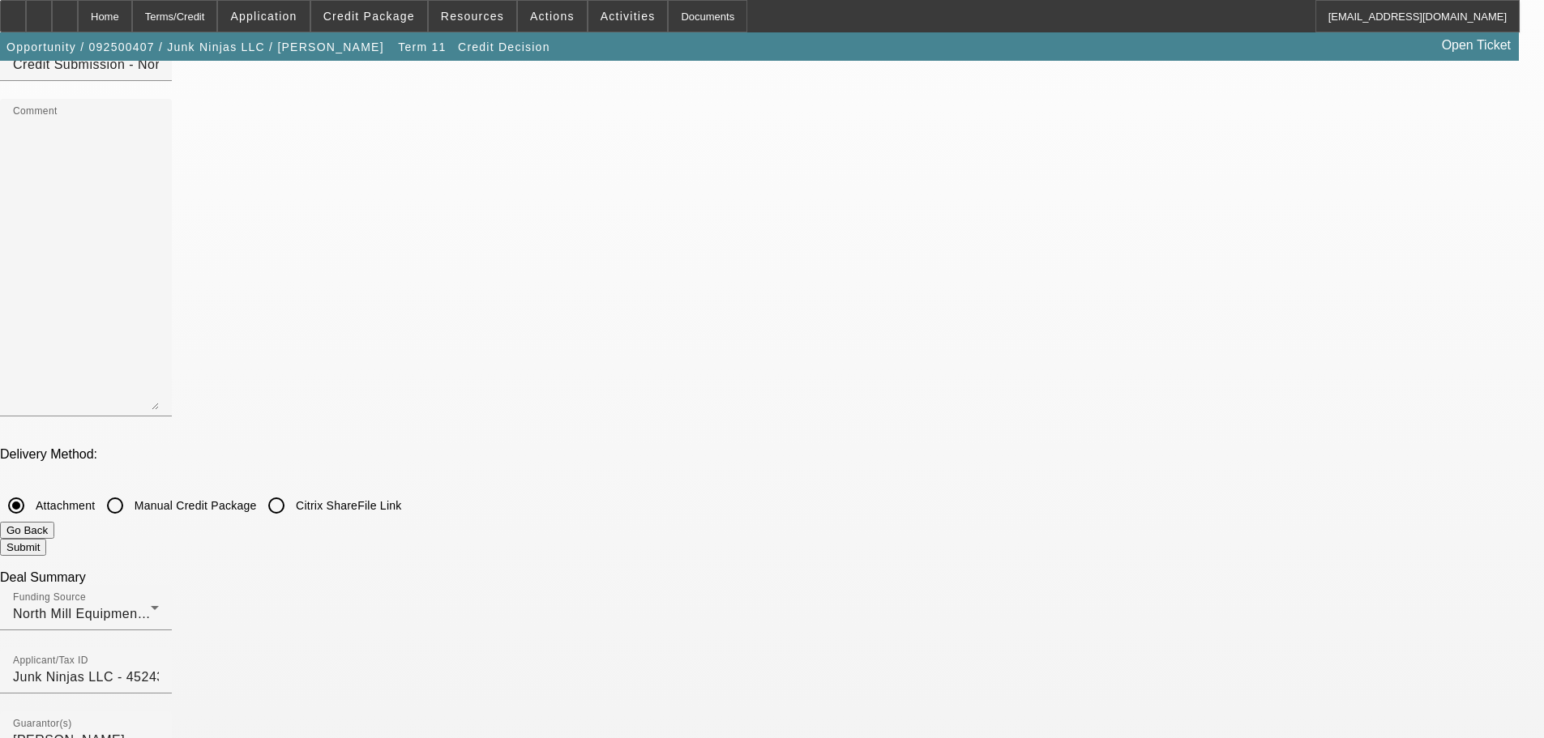
checkbox input "false"
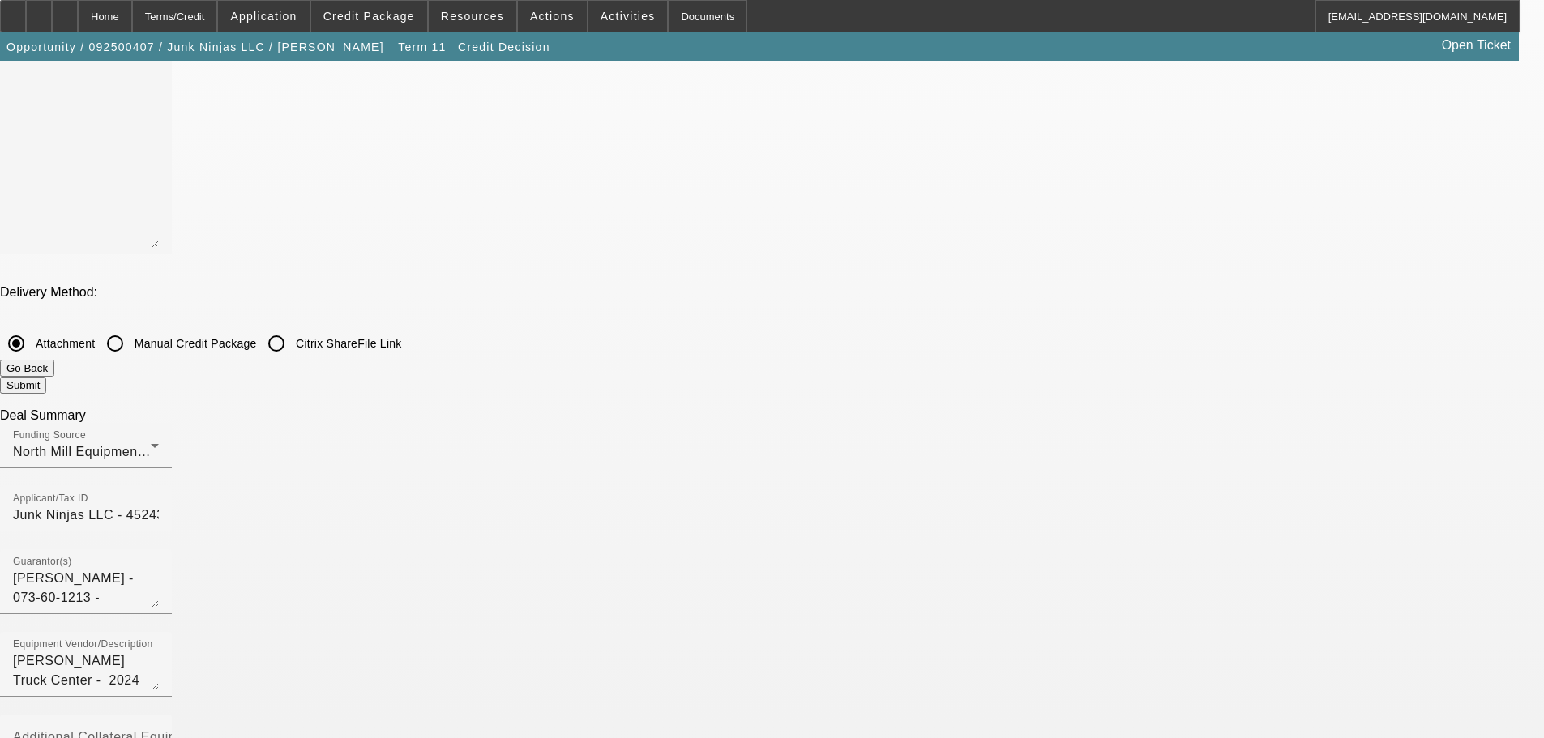
scroll to position [324, 0]
